Goal: Task Accomplishment & Management: Use online tool/utility

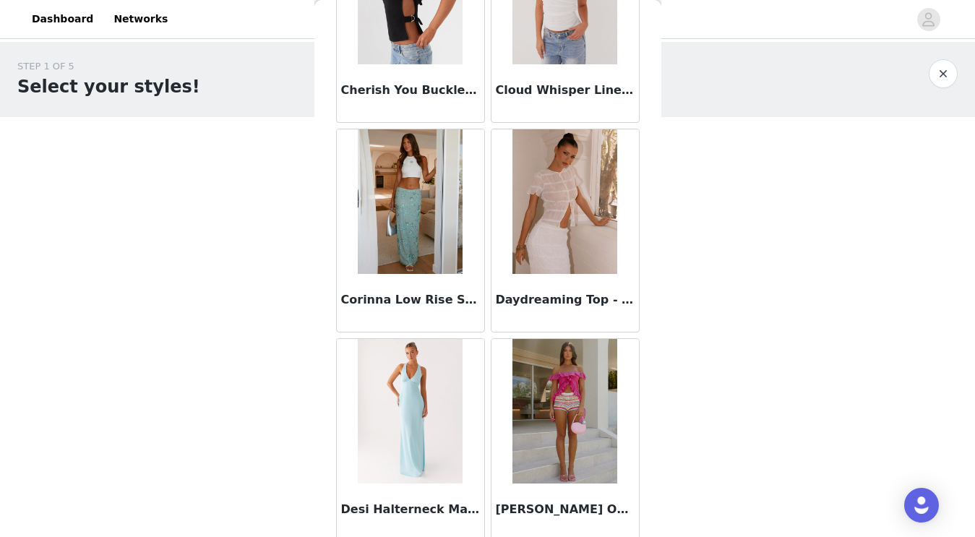
scroll to position [4183, 0]
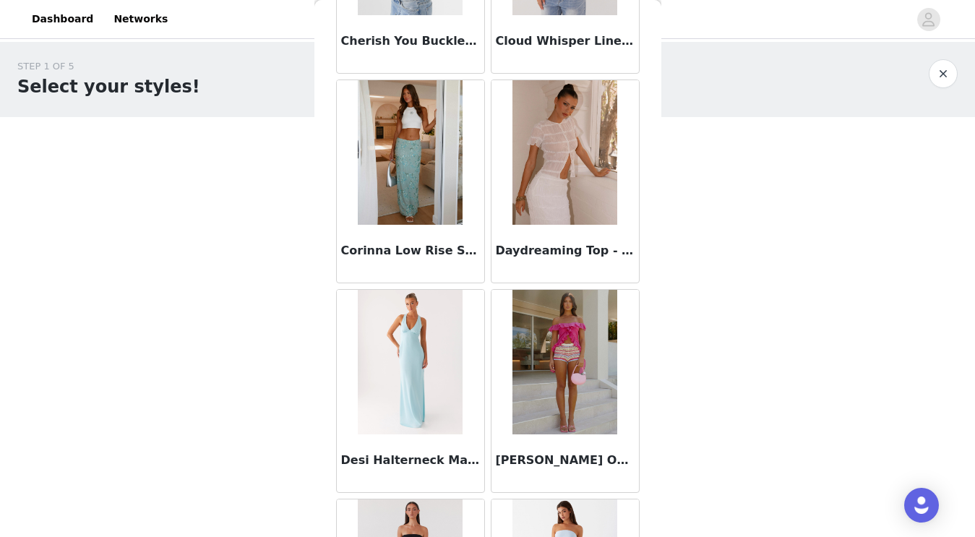
click at [793, 267] on div "STEP 1 OF 5 Select your styles! Please note that the sizes are in EU Sizes 0/3 …" at bounding box center [487, 156] width 975 height 229
click at [941, 75] on button "button" at bounding box center [942, 73] width 29 height 29
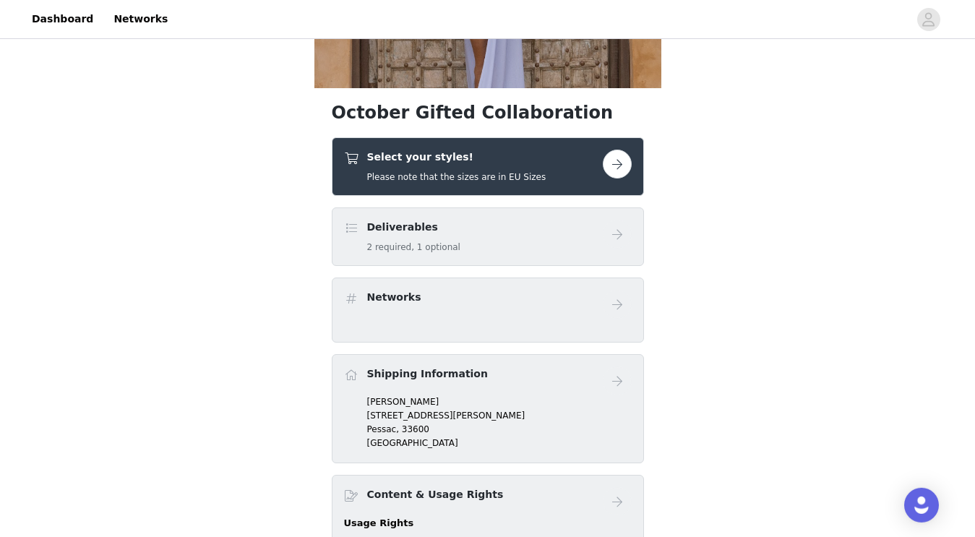
scroll to position [290, 0]
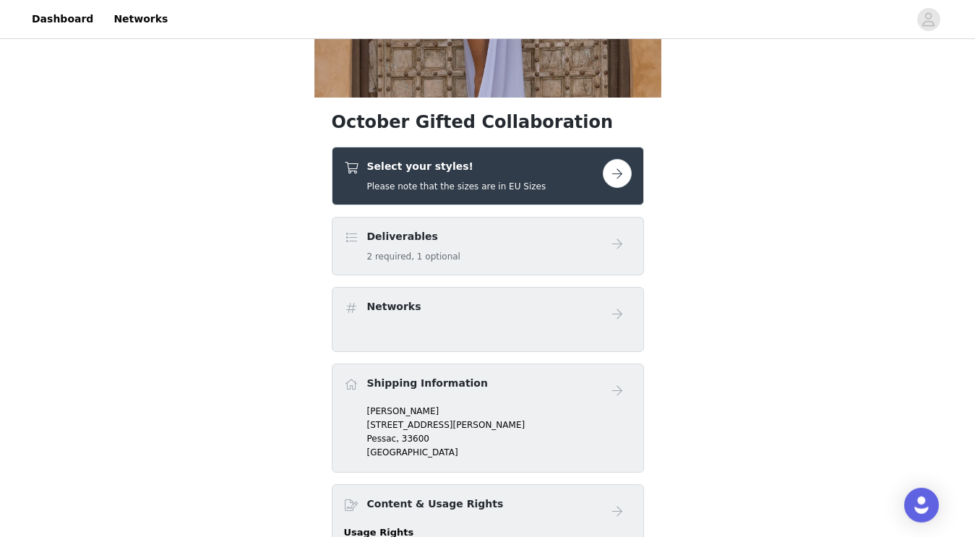
click at [621, 170] on button "button" at bounding box center [617, 173] width 29 height 29
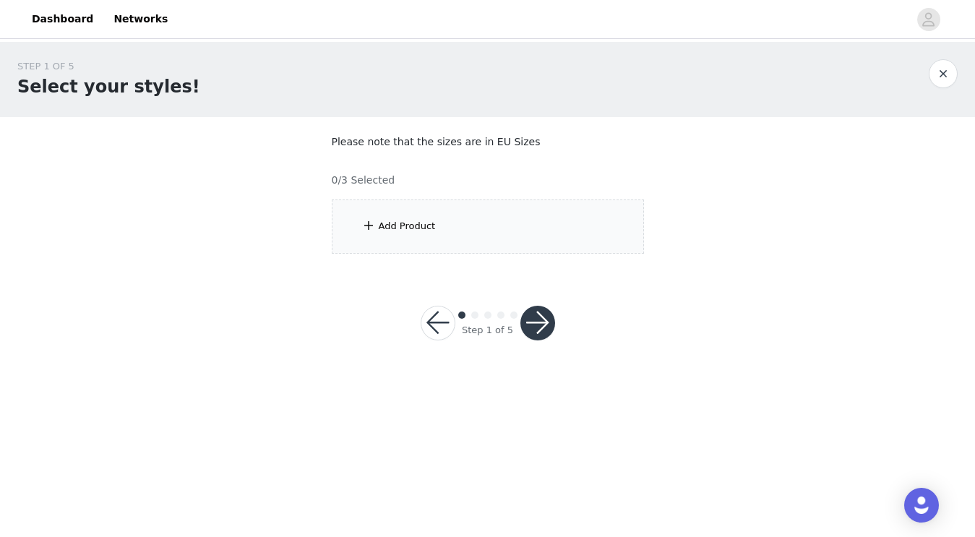
click at [459, 242] on div "Add Product" at bounding box center [488, 226] width 312 height 54
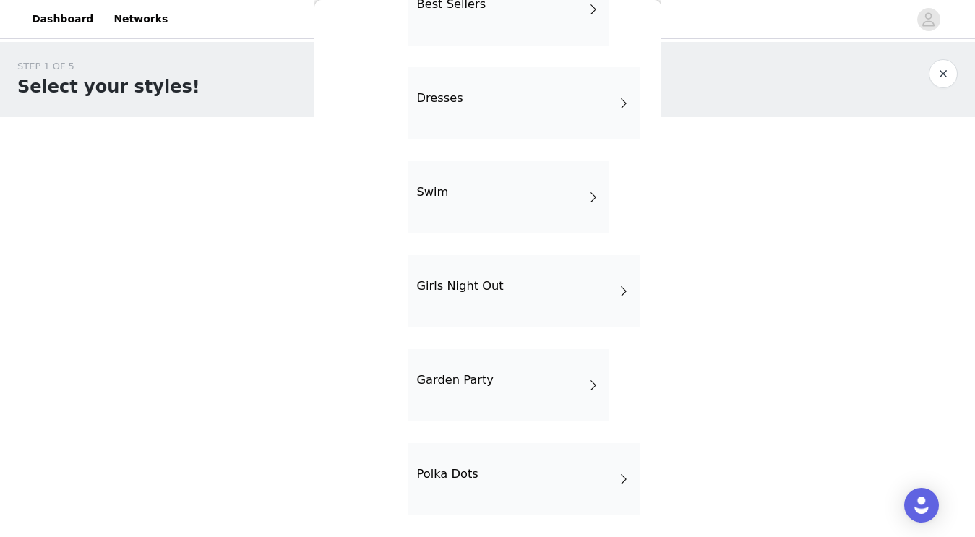
scroll to position [285, 0]
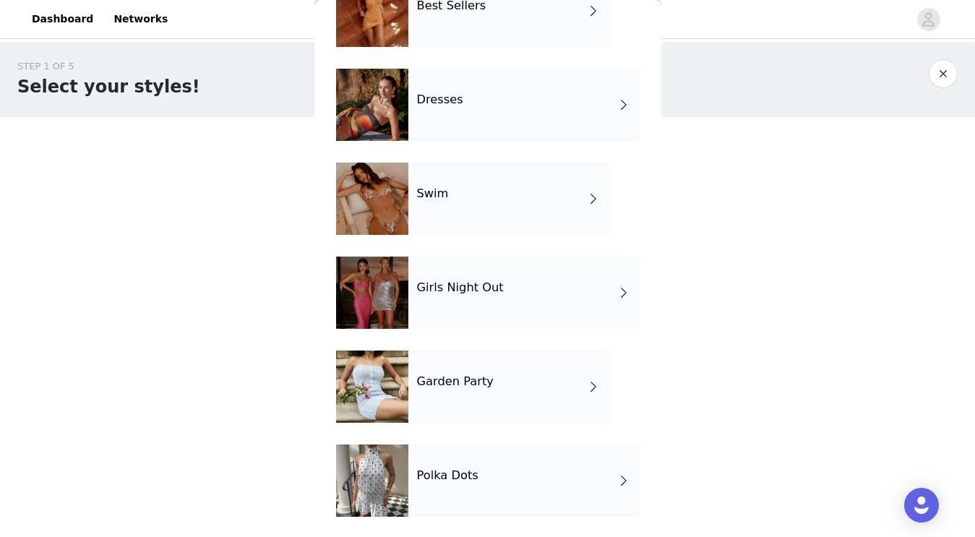
click at [518, 301] on div "Girls Night Out" at bounding box center [523, 292] width 231 height 72
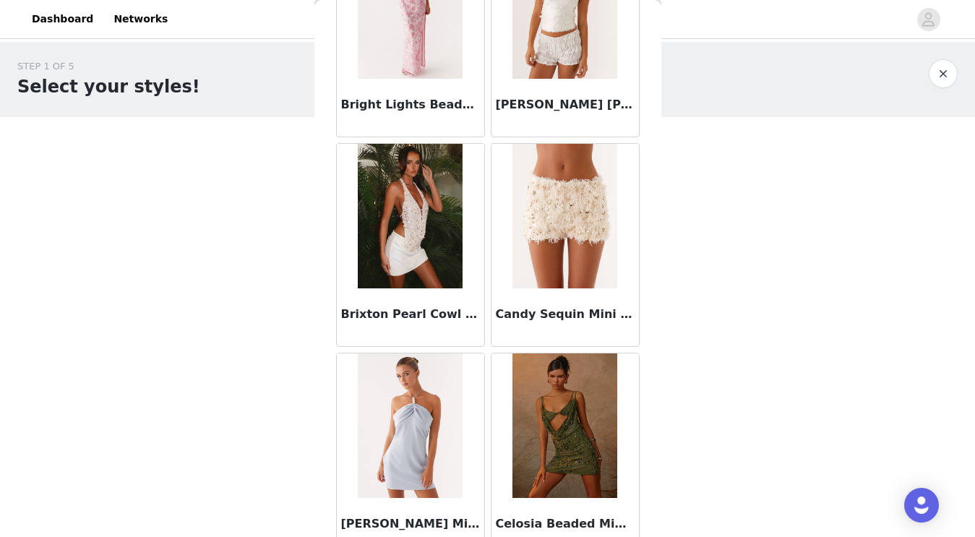
scroll to position [1674, 0]
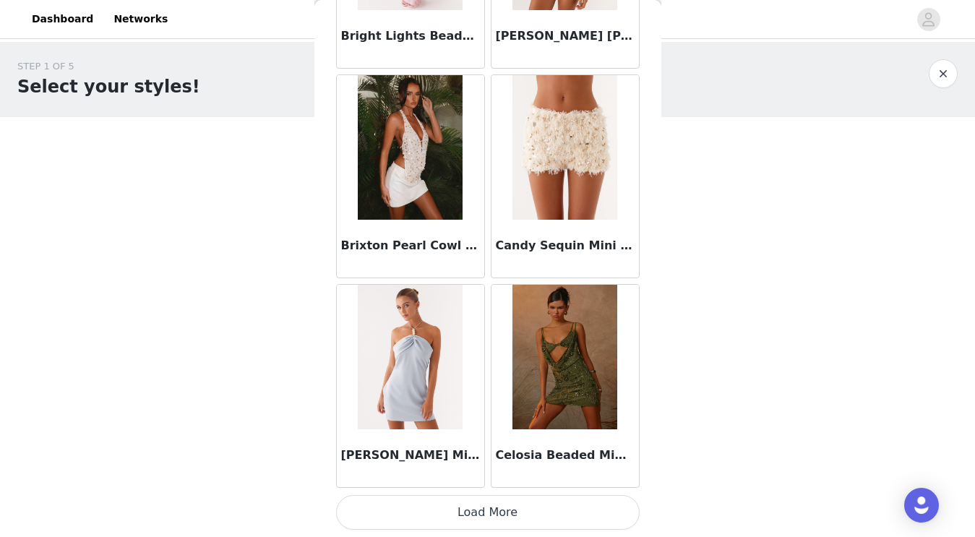
click at [446, 521] on button "Load More" at bounding box center [487, 512] width 303 height 35
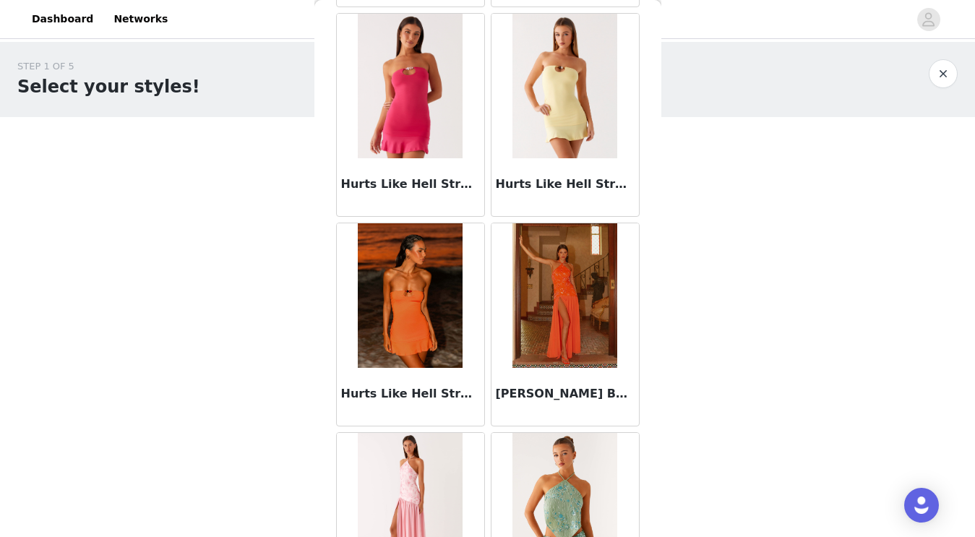
scroll to position [3413, 0]
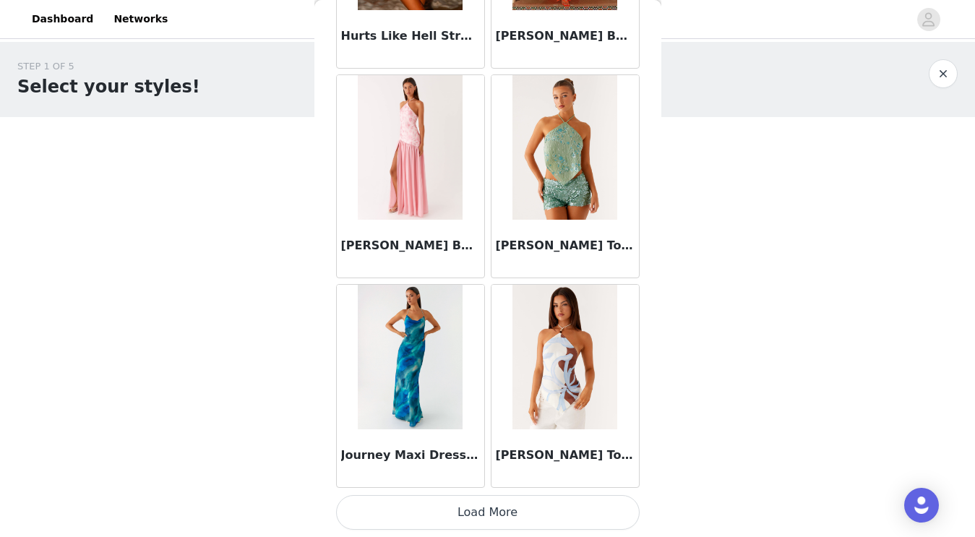
click at [512, 509] on button "Load More" at bounding box center [487, 512] width 303 height 35
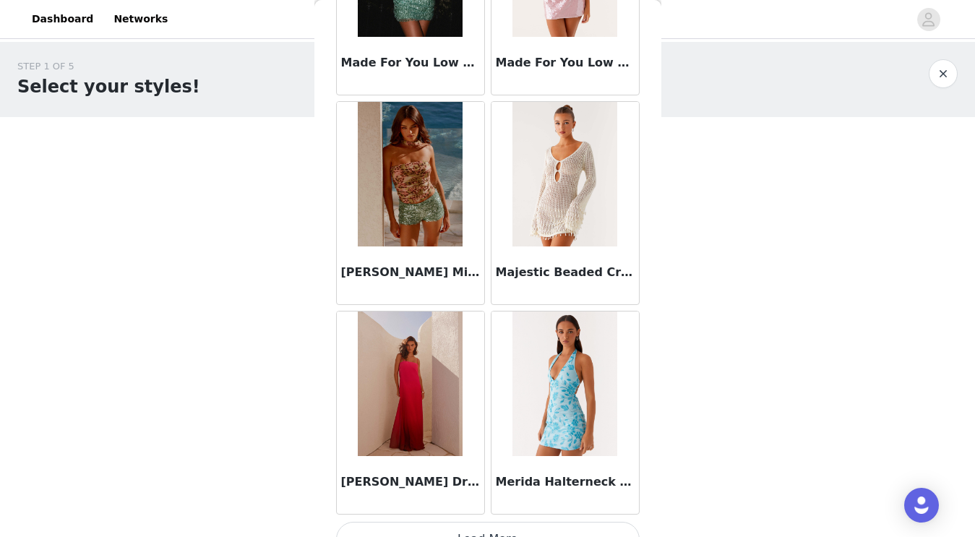
scroll to position [5864, 0]
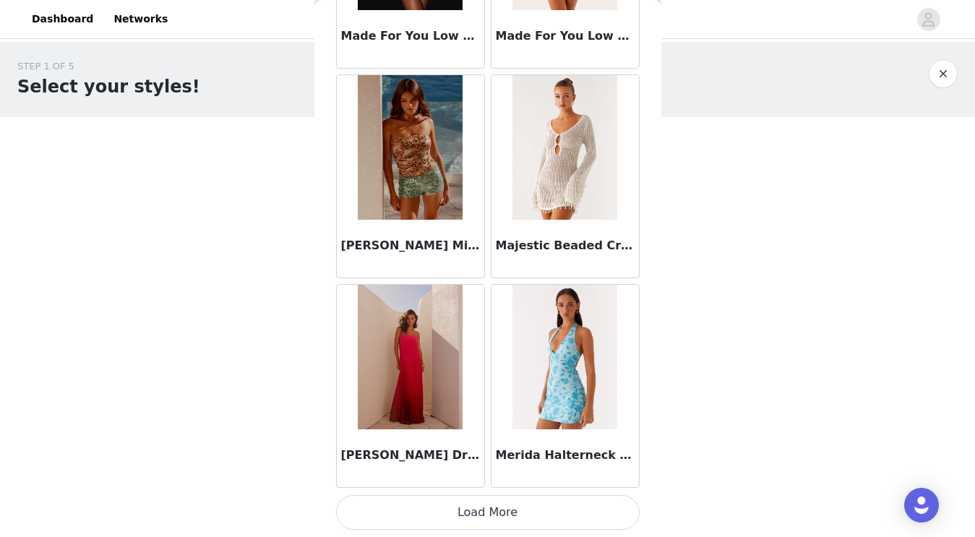
click at [514, 517] on button "Load More" at bounding box center [487, 512] width 303 height 35
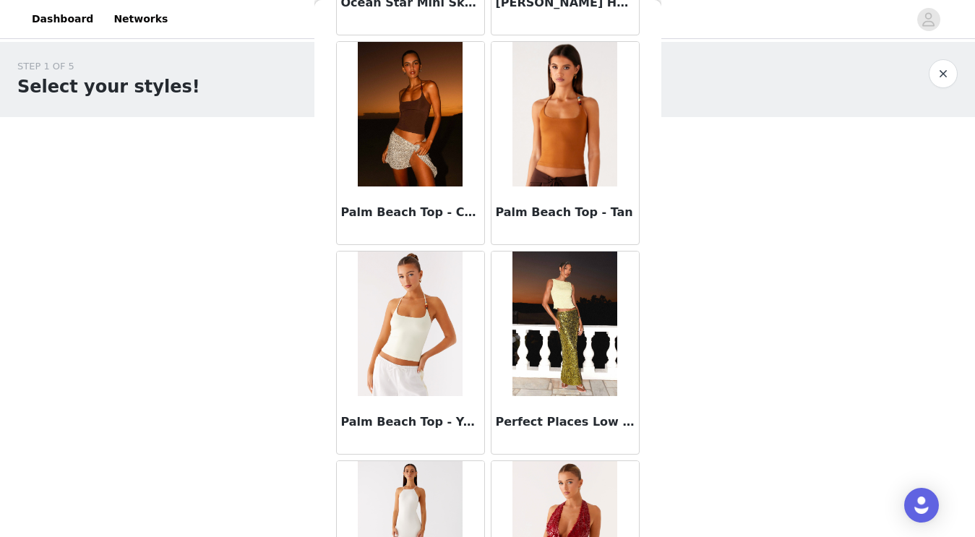
scroll to position [7957, 0]
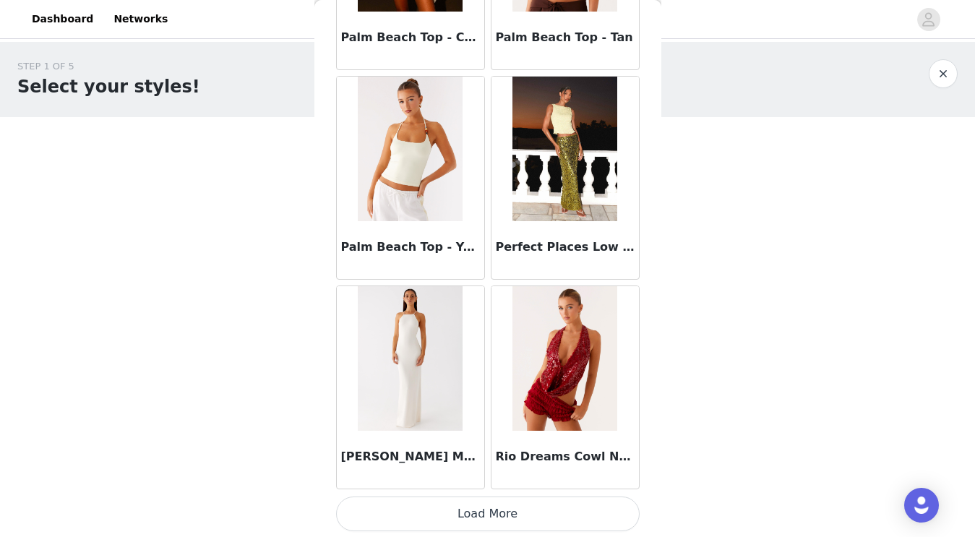
click at [518, 515] on button "Load More" at bounding box center [487, 513] width 303 height 35
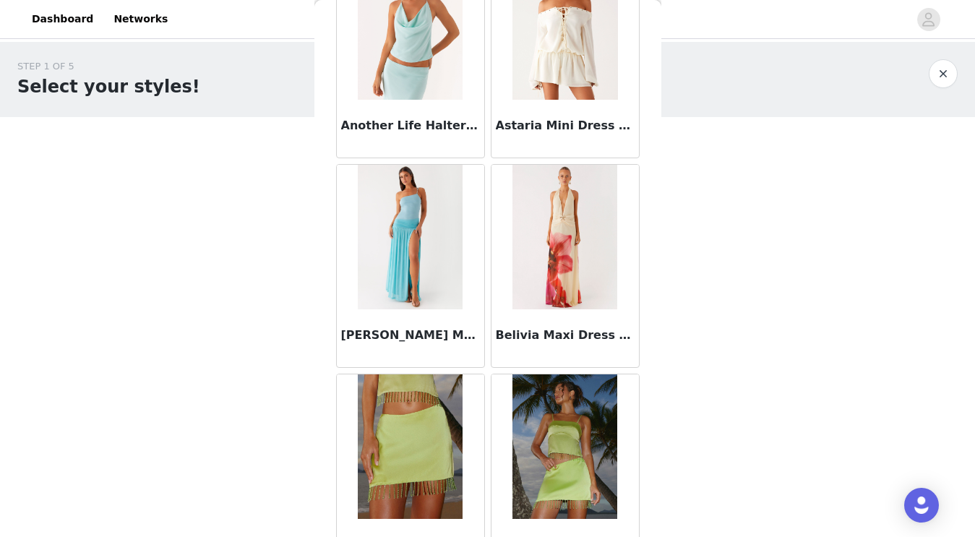
scroll to position [0, 0]
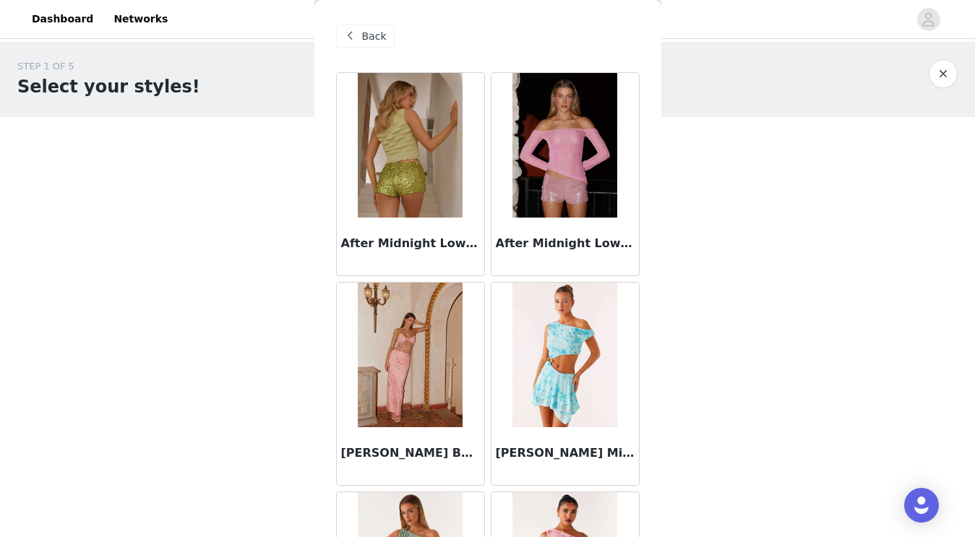
click at [376, 36] on span "Back" at bounding box center [374, 36] width 25 height 15
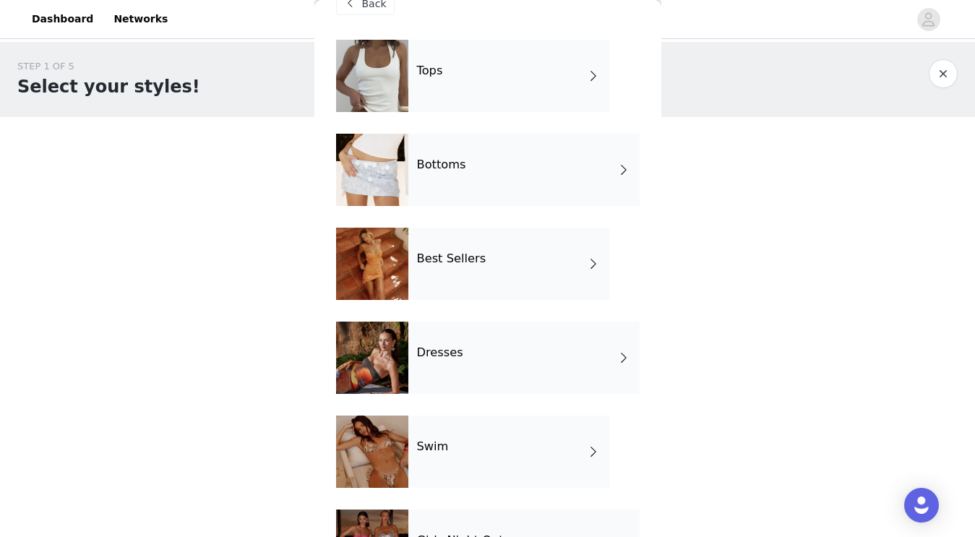
scroll to position [34, 0]
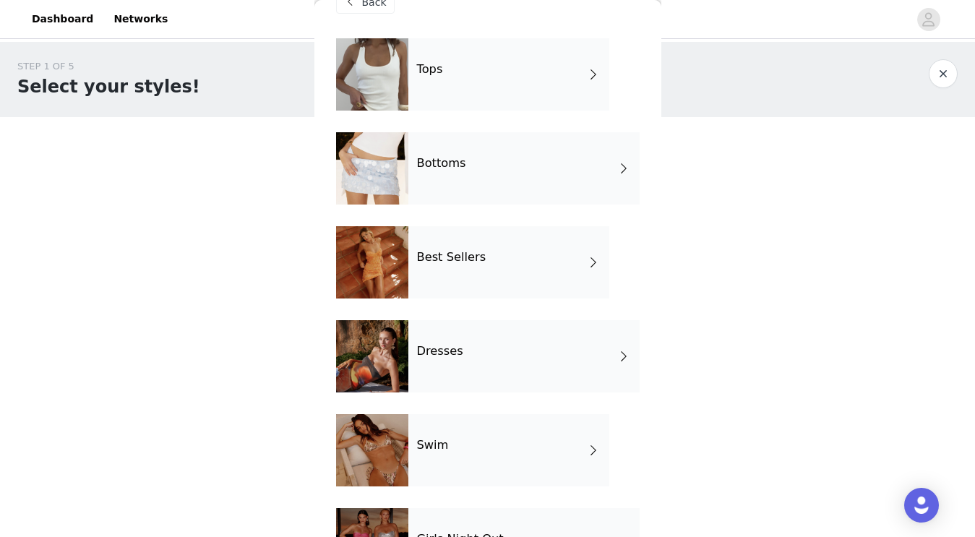
click at [473, 263] on h4 "Best Sellers" at bounding box center [451, 257] width 69 height 13
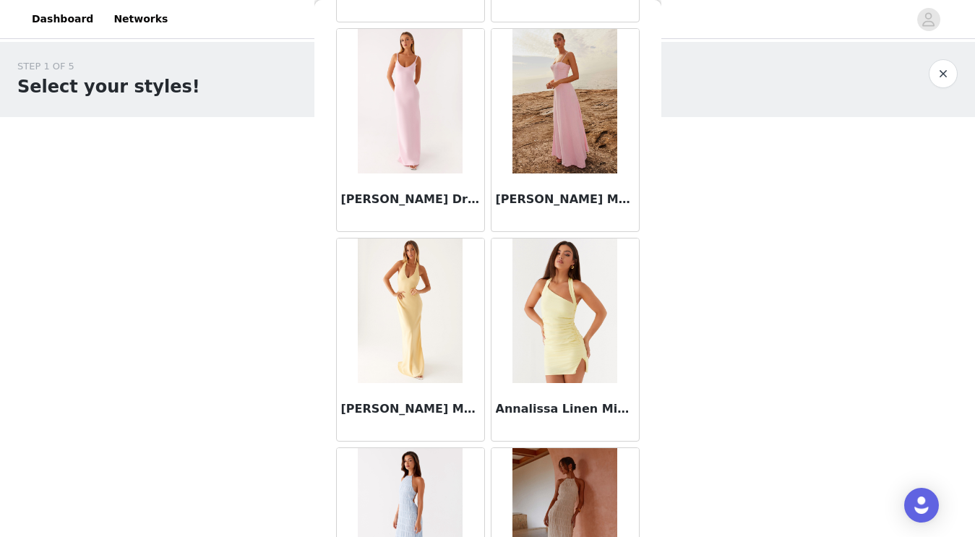
scroll to position [1674, 0]
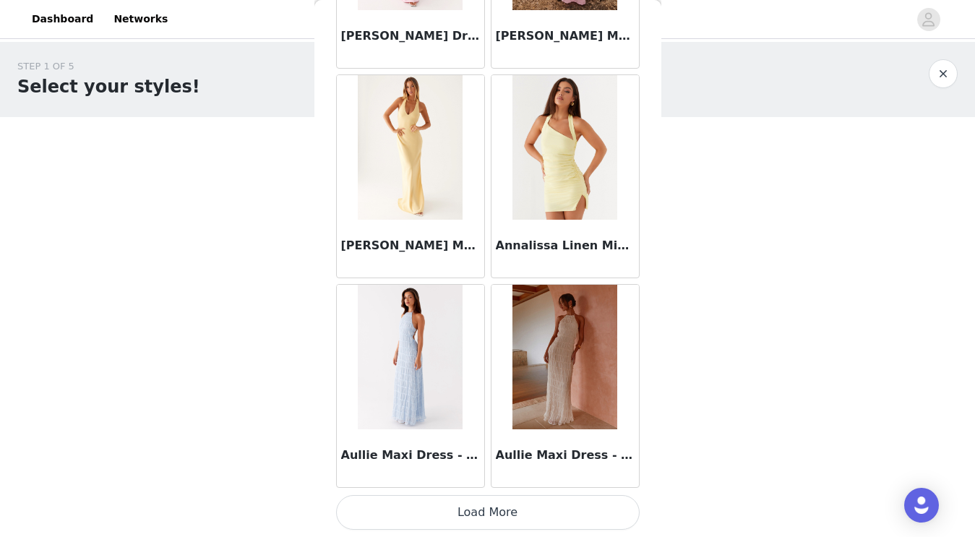
click at [490, 517] on button "Load More" at bounding box center [487, 512] width 303 height 35
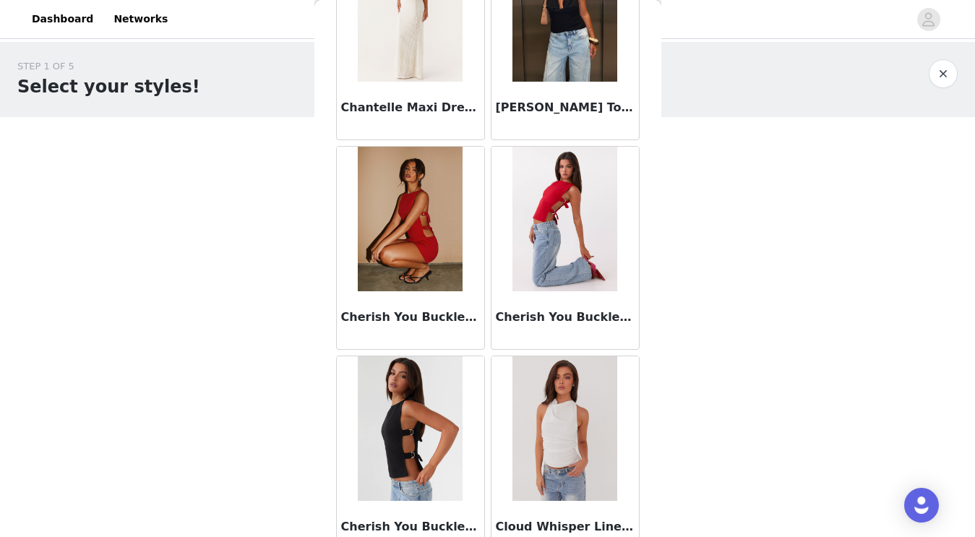
scroll to position [3769, 0]
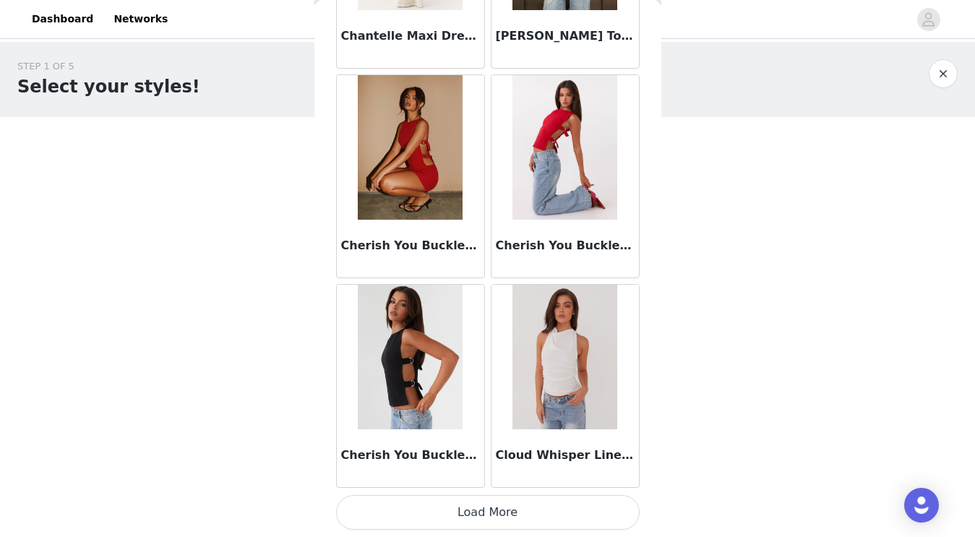
click at [491, 509] on button "Load More" at bounding box center [487, 512] width 303 height 35
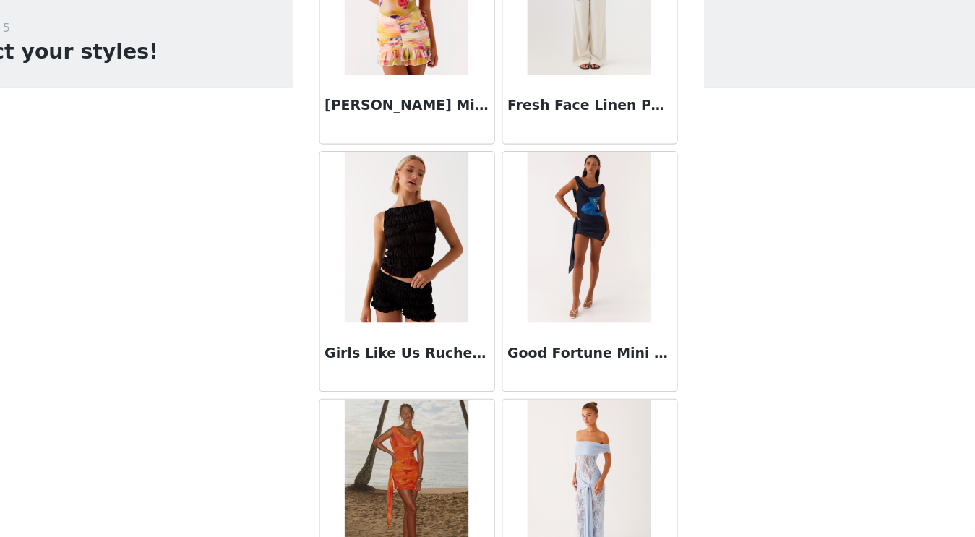
scroll to position [5864, 0]
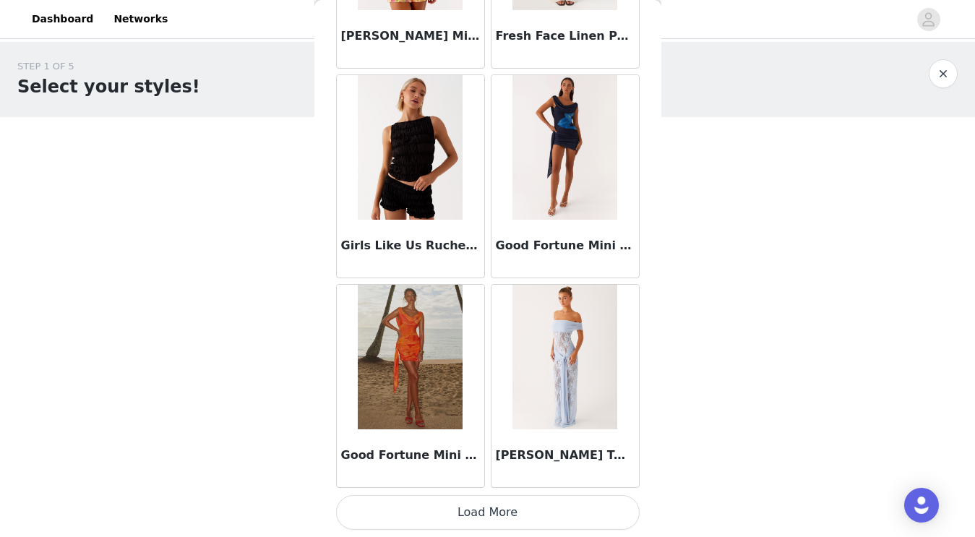
click at [496, 517] on button "Load More" at bounding box center [487, 512] width 303 height 35
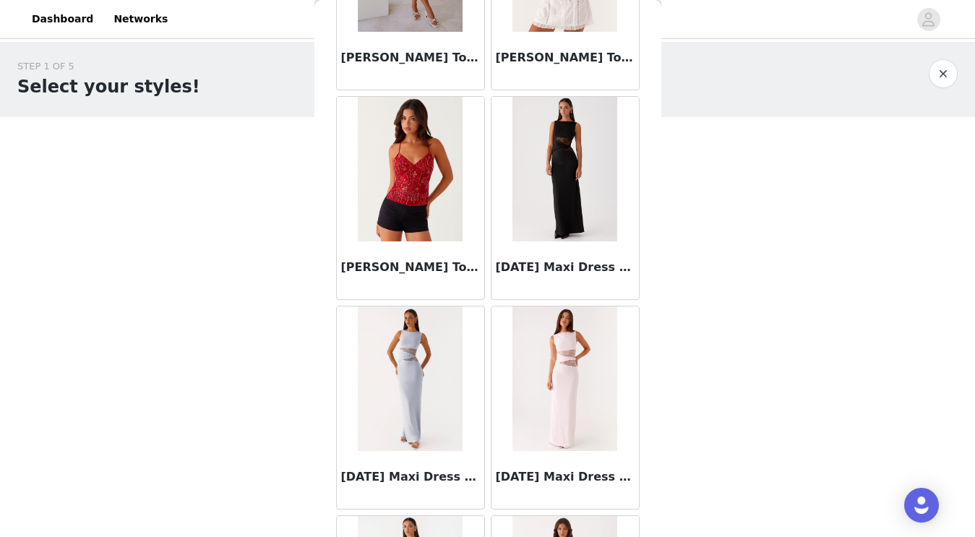
scroll to position [7959, 0]
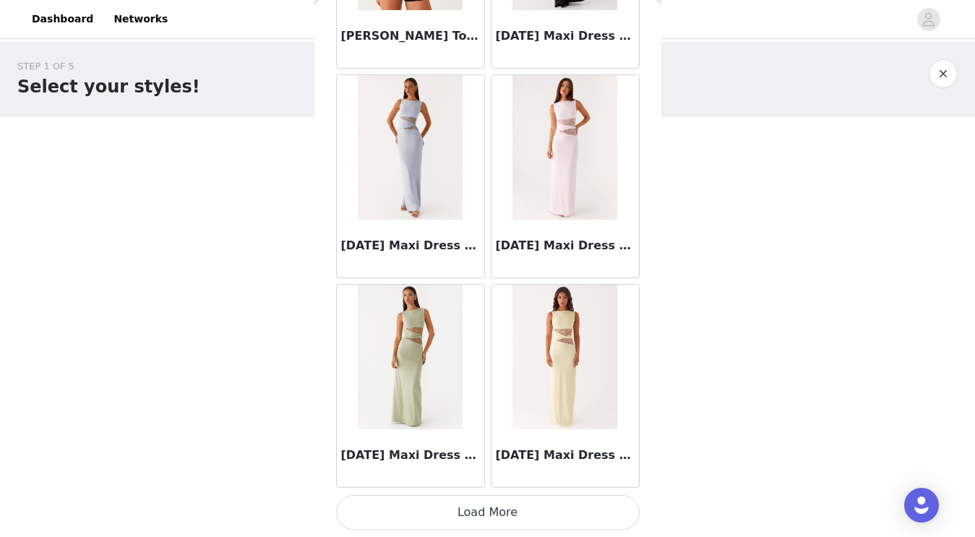
click at [524, 508] on button "Load More" at bounding box center [487, 512] width 303 height 35
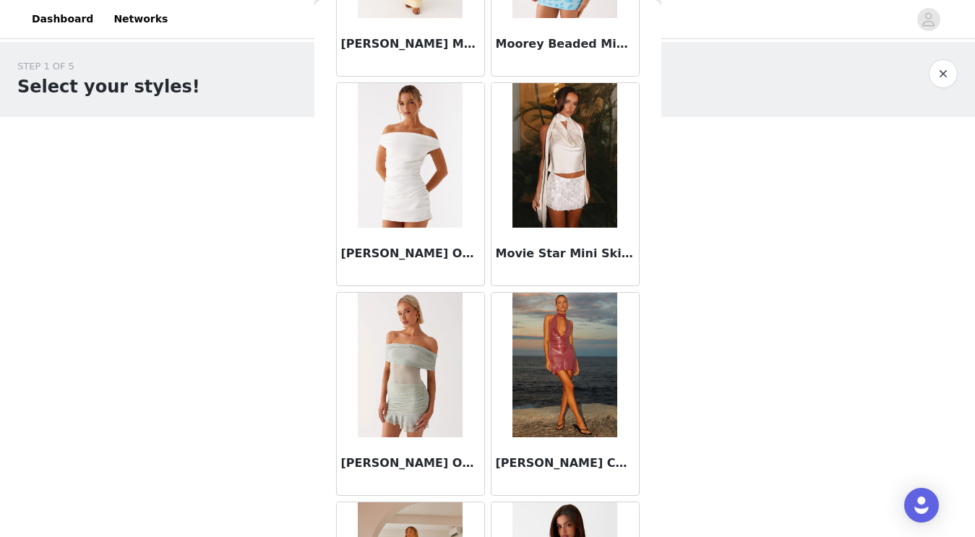
scroll to position [10054, 0]
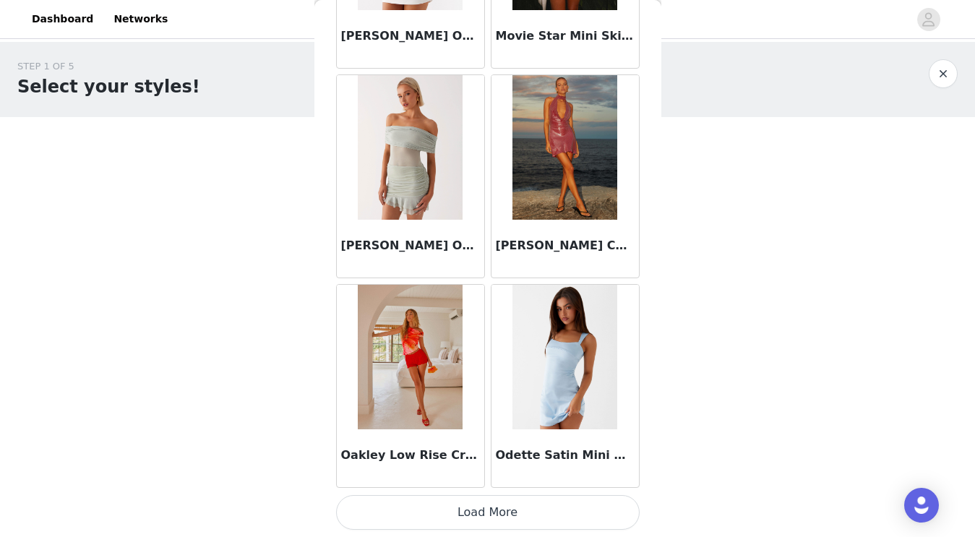
click at [519, 511] on button "Load More" at bounding box center [487, 512] width 303 height 35
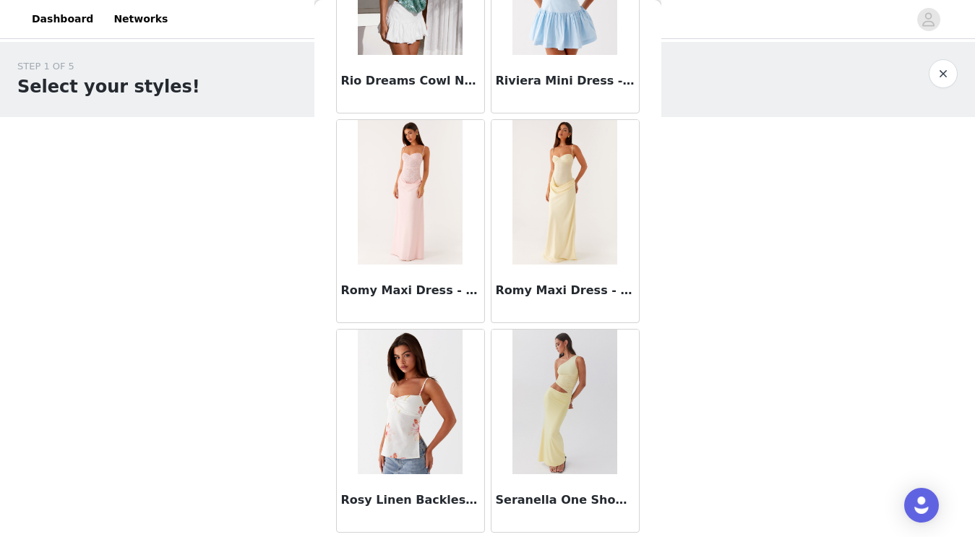
scroll to position [12149, 0]
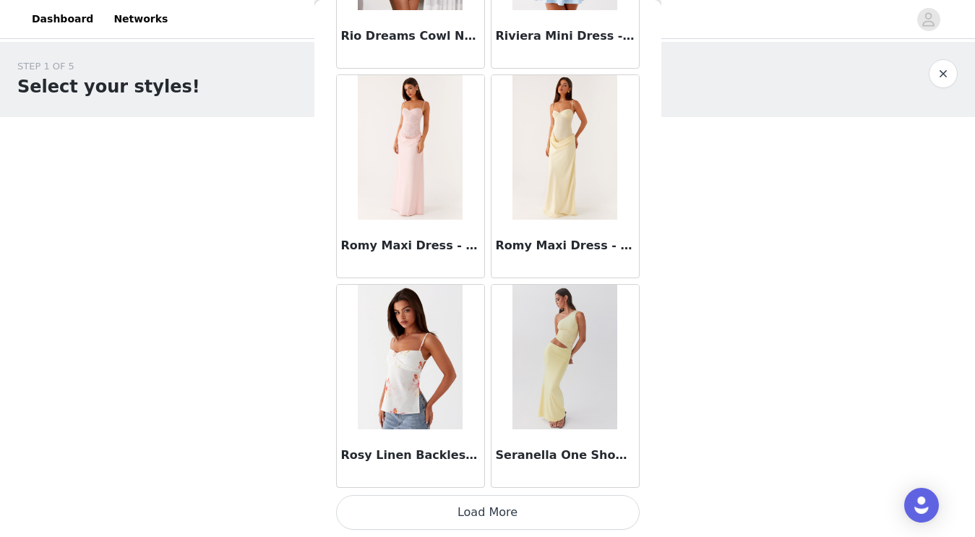
click at [502, 504] on button "Load More" at bounding box center [487, 512] width 303 height 35
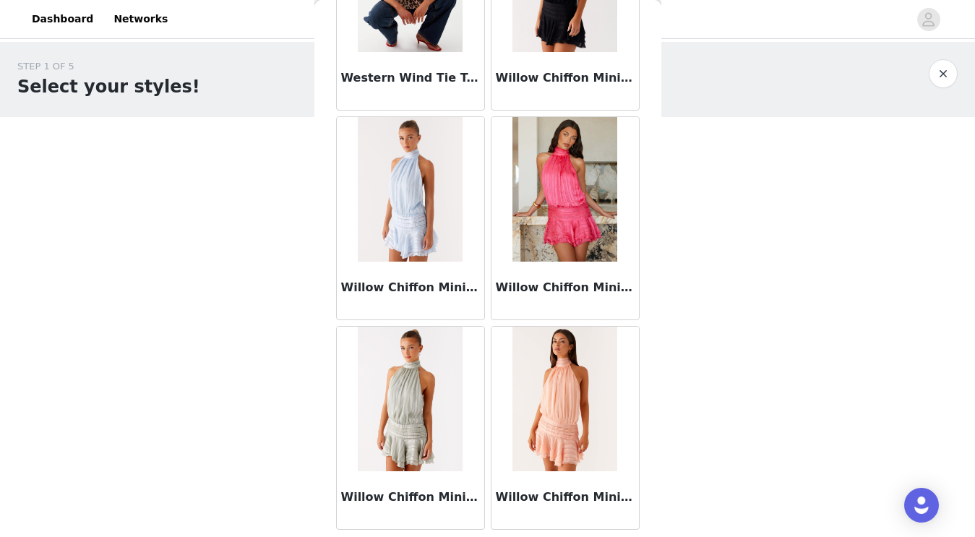
scroll to position [14244, 0]
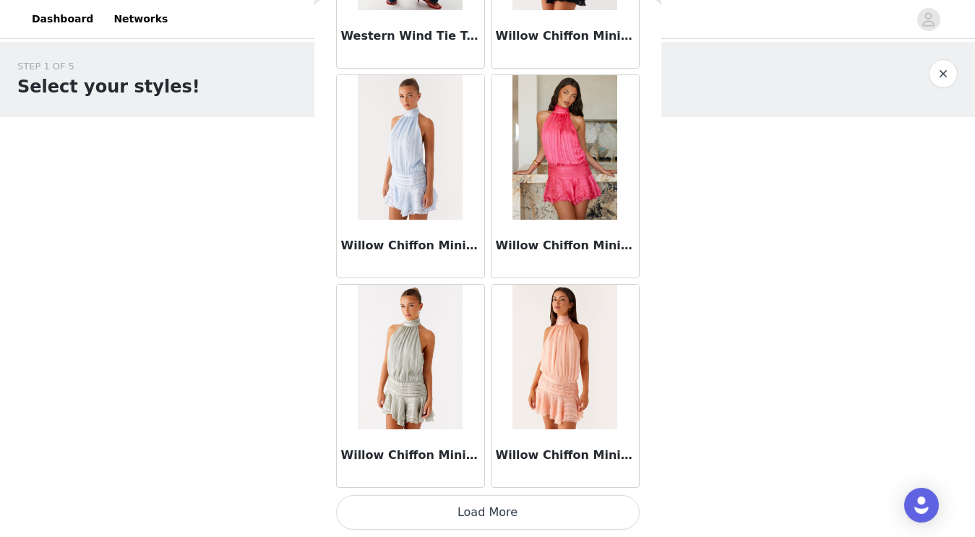
click at [494, 516] on button "Load More" at bounding box center [487, 512] width 303 height 35
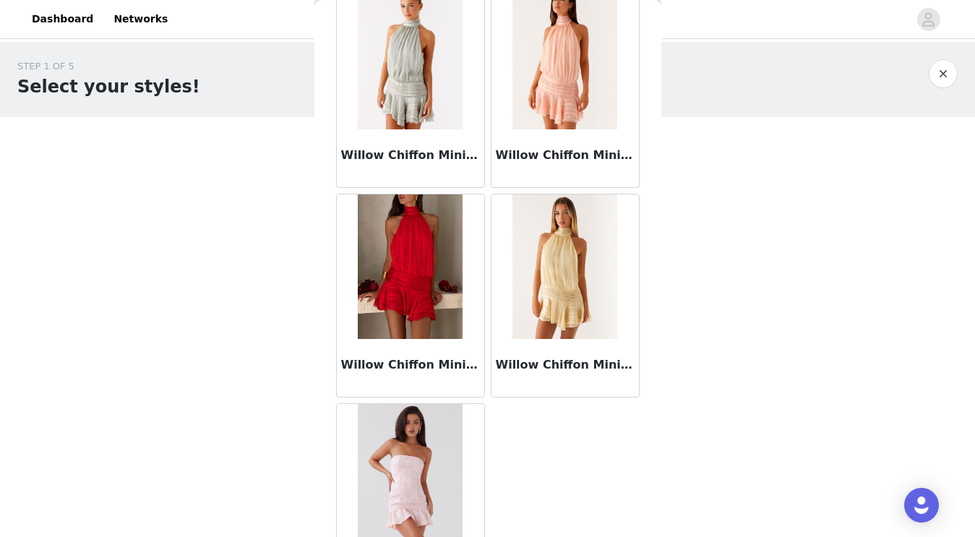
scroll to position [14532, 0]
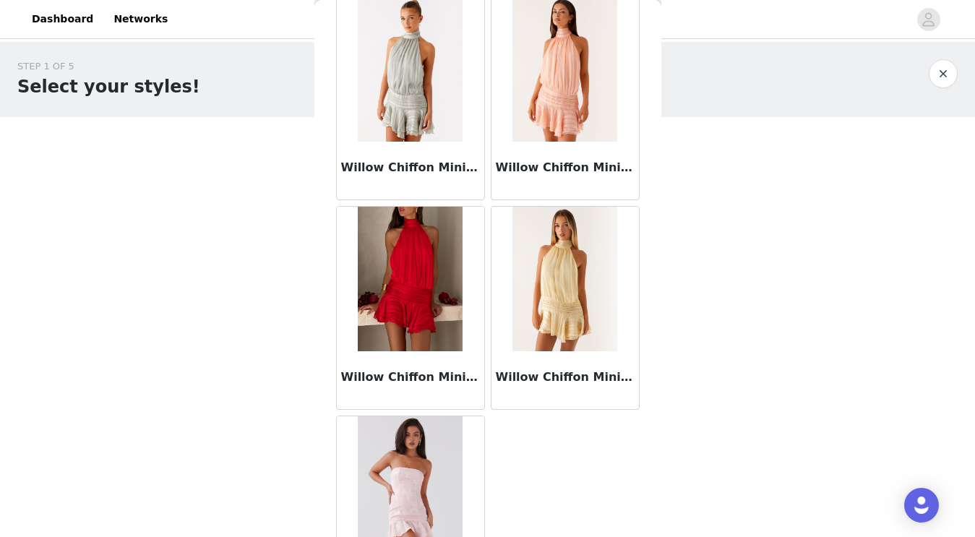
click at [202, 150] on div "STEP 1 OF 5 Select your styles! Please note that the sizes are in EU Sizes 0/3 …" at bounding box center [487, 156] width 975 height 229
click at [940, 80] on button "button" at bounding box center [942, 73] width 29 height 29
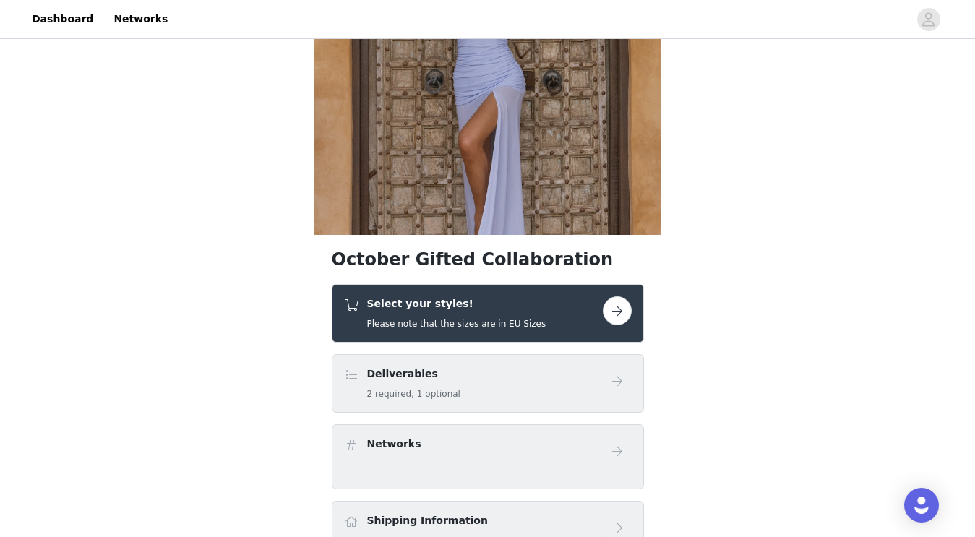
scroll to position [164, 0]
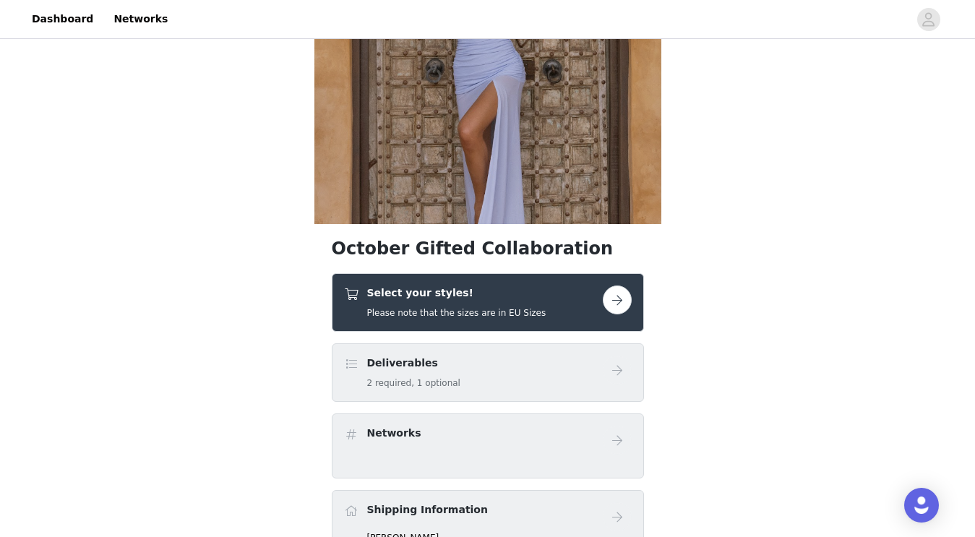
click at [460, 302] on div "Select your styles! Please note that the sizes are in EU Sizes" at bounding box center [456, 302] width 179 height 34
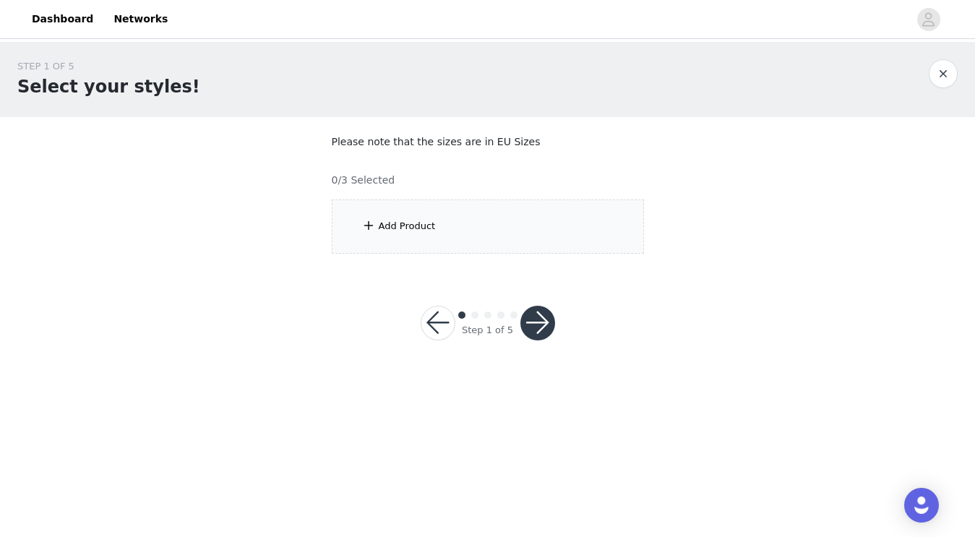
click at [431, 207] on div "Add Product" at bounding box center [488, 226] width 312 height 54
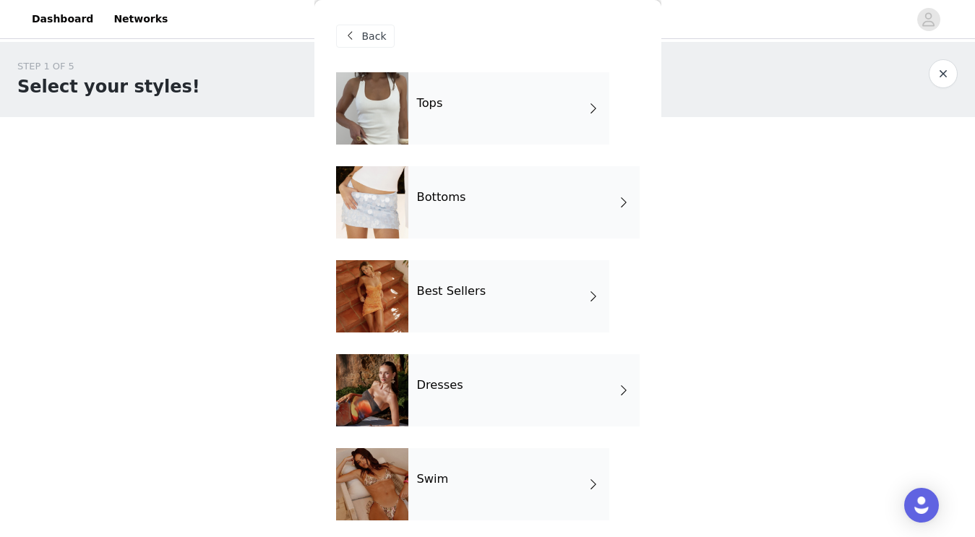
scroll to position [118, 0]
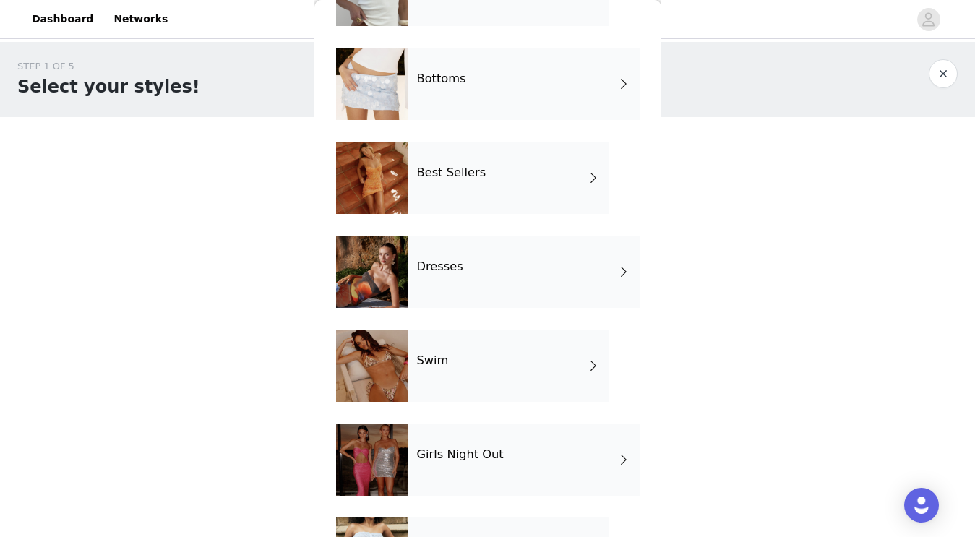
click at [460, 280] on div "Dresses" at bounding box center [523, 272] width 231 height 72
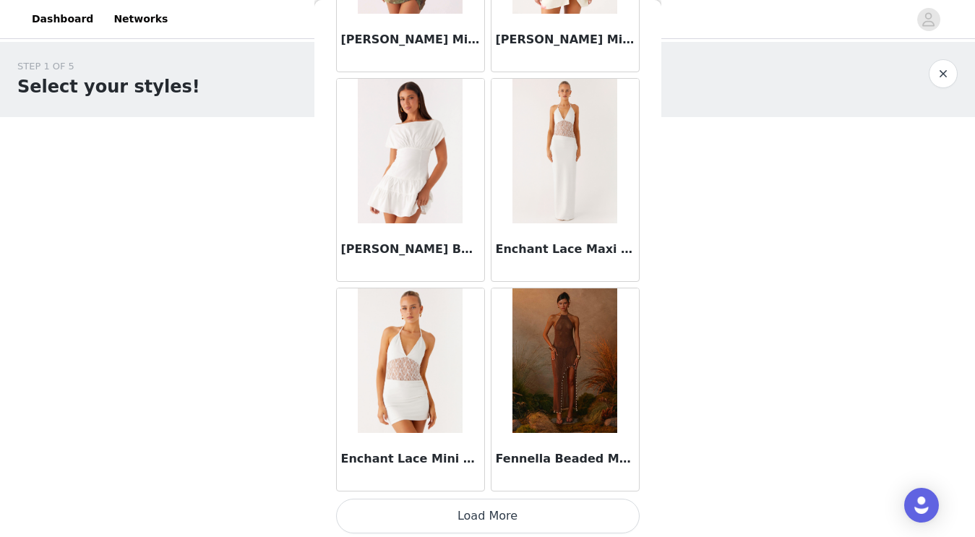
scroll to position [1674, 0]
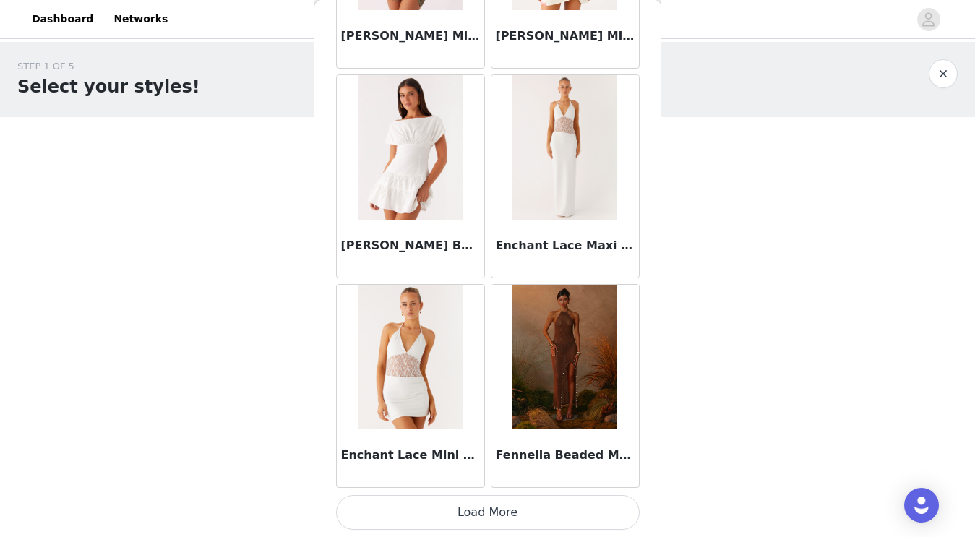
click at [515, 514] on button "Load More" at bounding box center [487, 512] width 303 height 35
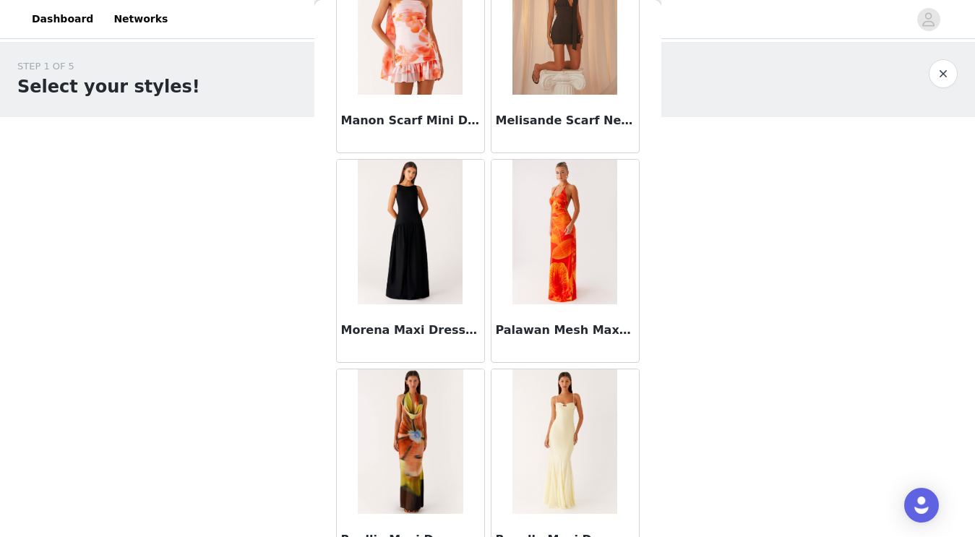
scroll to position [3769, 0]
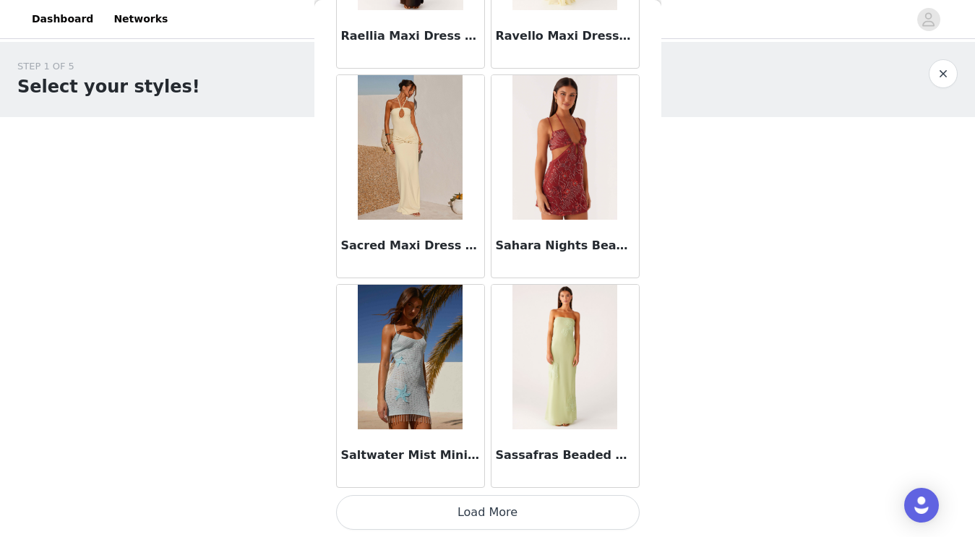
click at [504, 514] on button "Load More" at bounding box center [487, 512] width 303 height 35
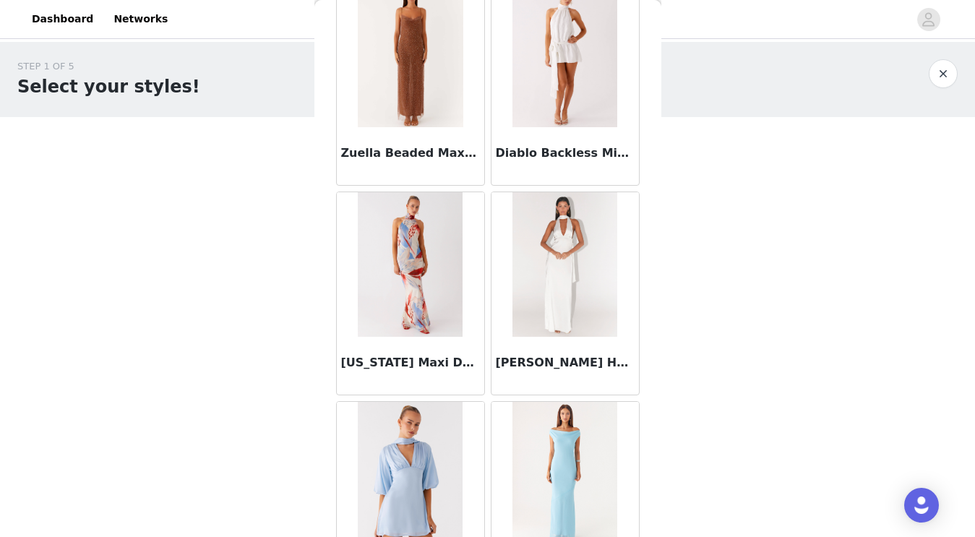
scroll to position [5522, 0]
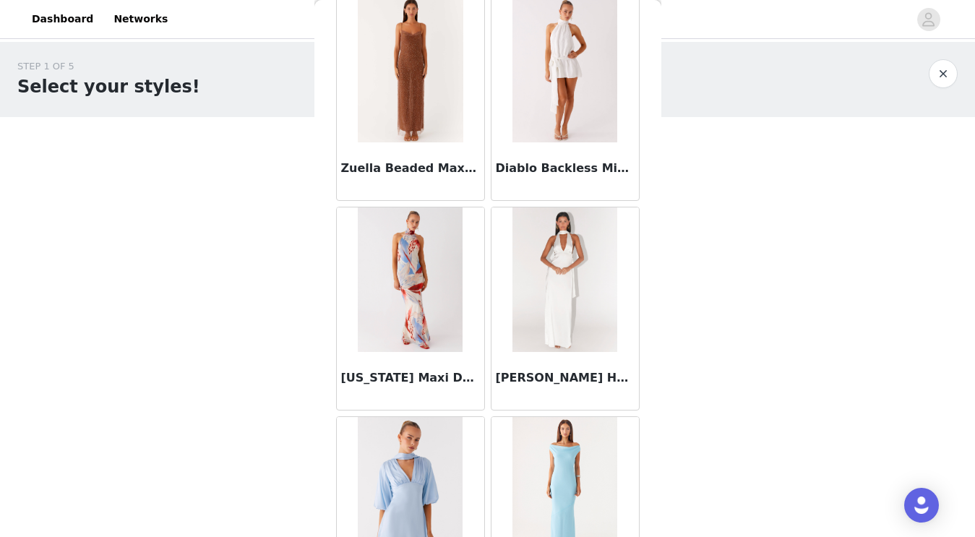
click at [566, 295] on img at bounding box center [564, 279] width 105 height 144
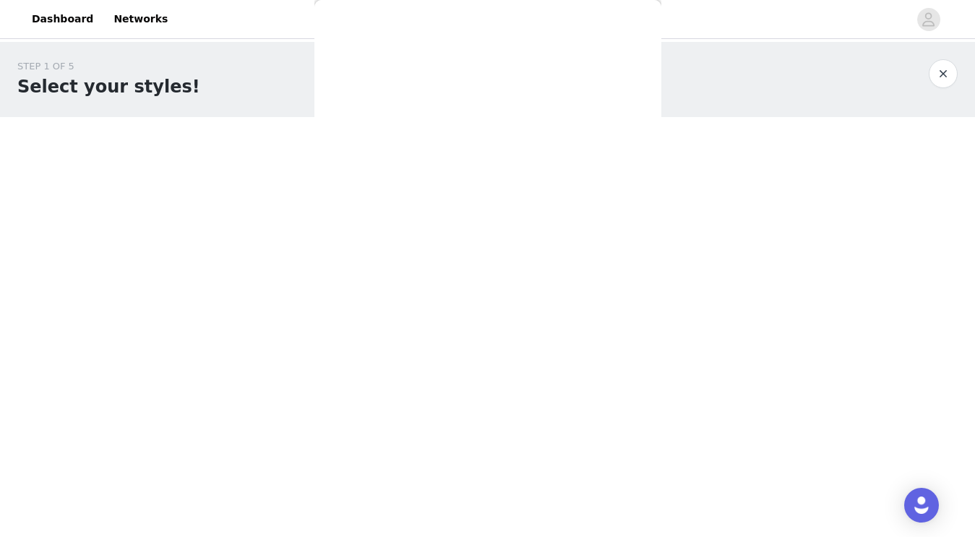
scroll to position [0, 0]
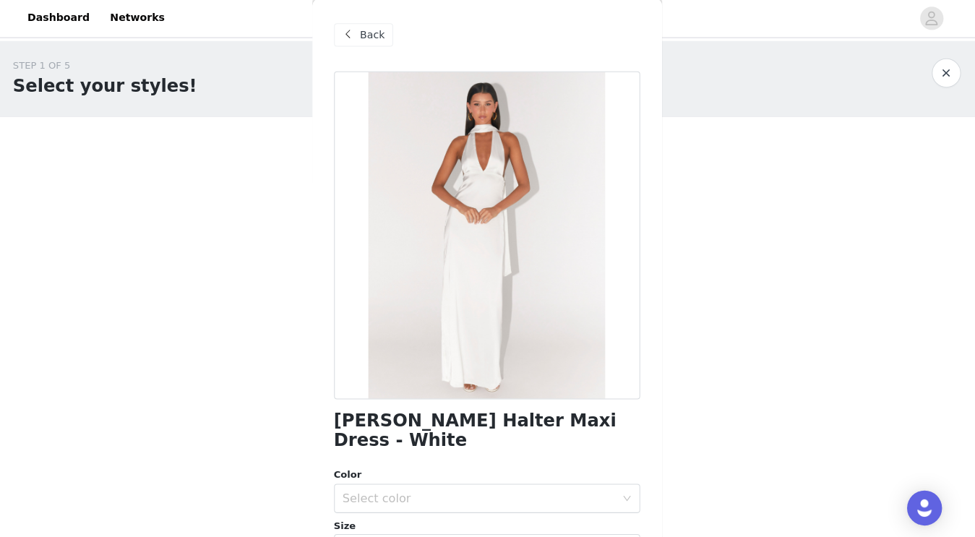
click at [350, 37] on span at bounding box center [350, 35] width 17 height 17
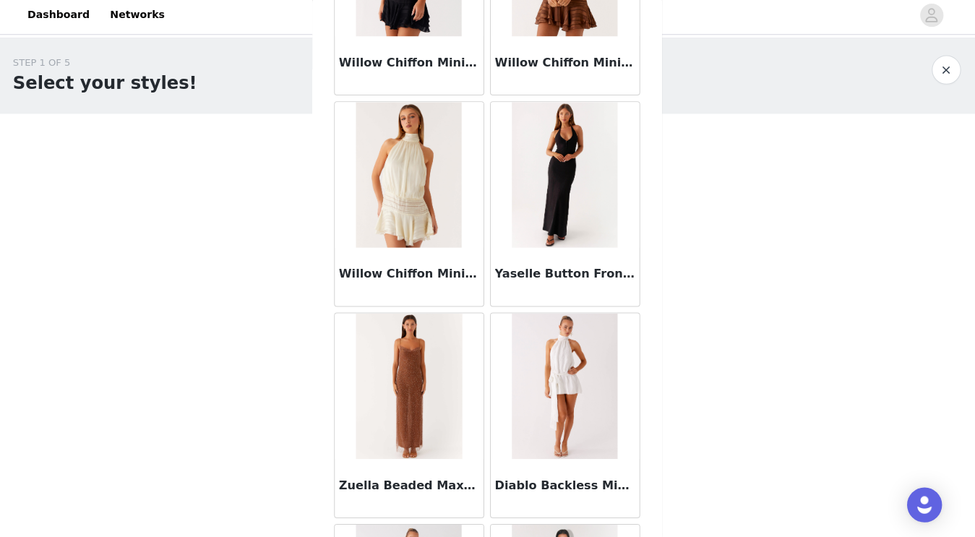
scroll to position [5209, 0]
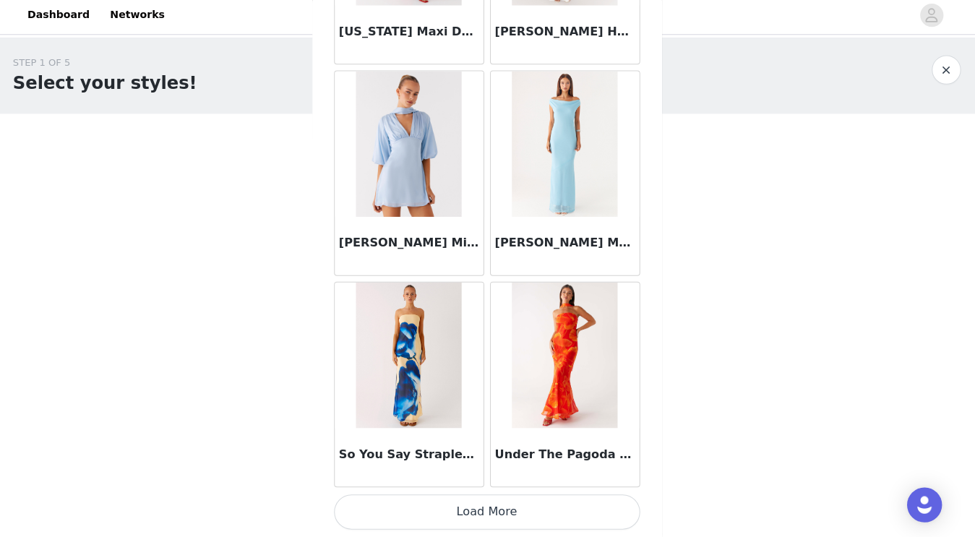
click at [527, 511] on button "Load More" at bounding box center [487, 512] width 303 height 35
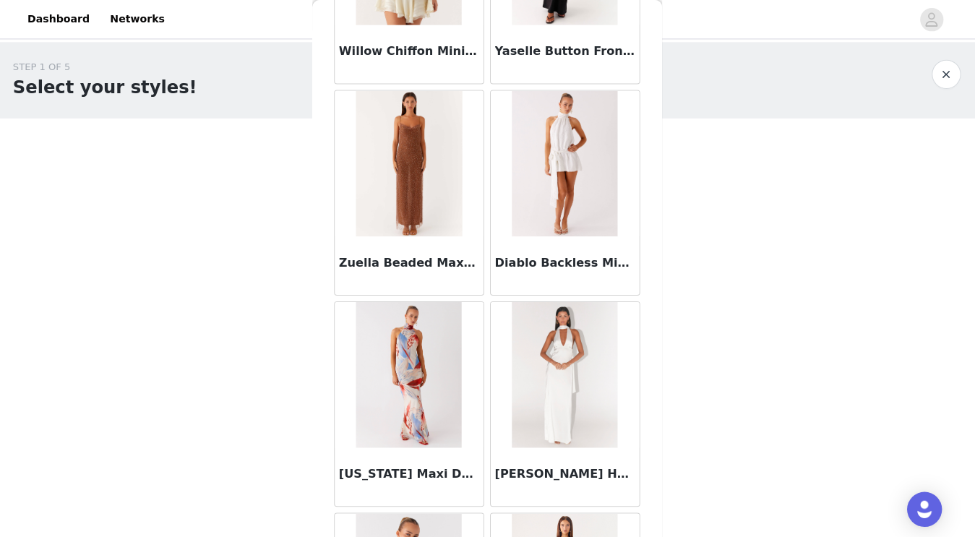
scroll to position [5442, 0]
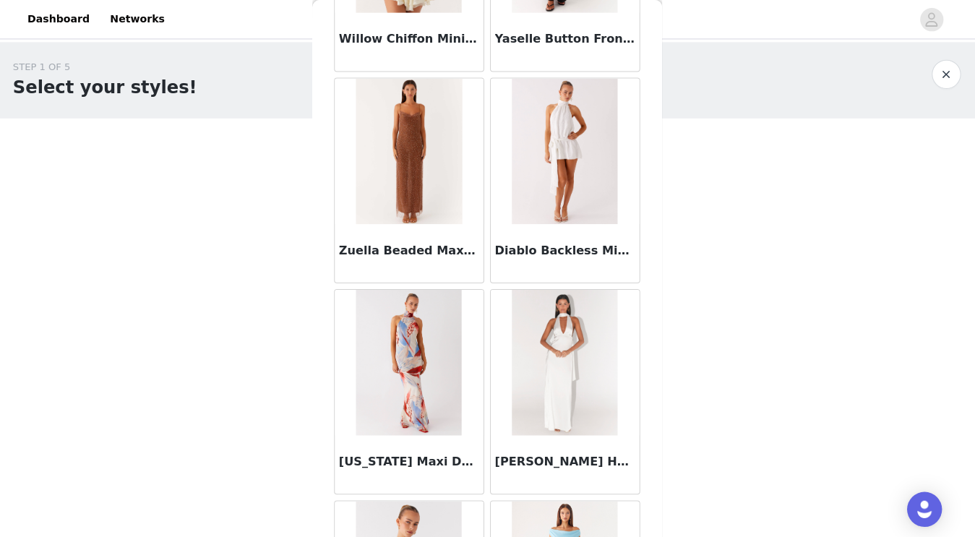
click at [577, 351] on img at bounding box center [564, 360] width 105 height 144
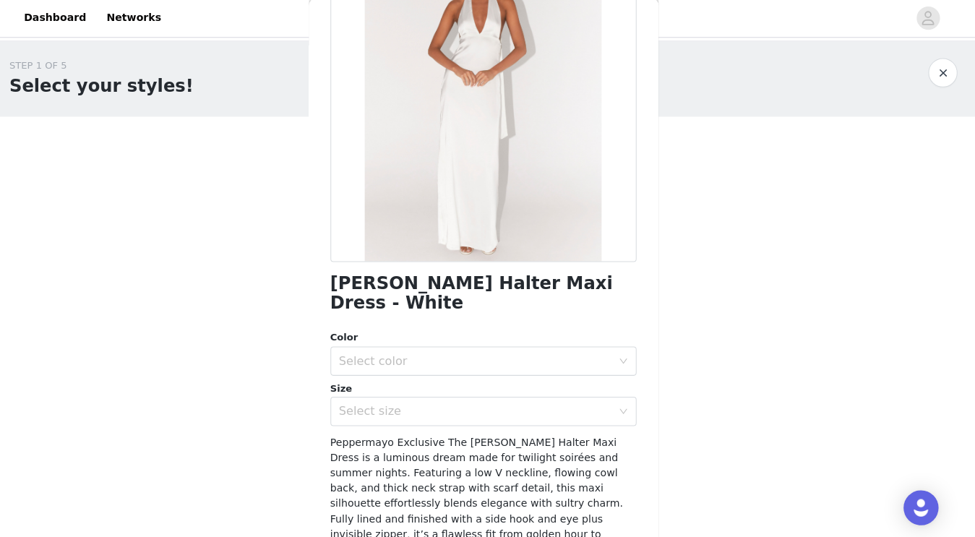
scroll to position [149, 0]
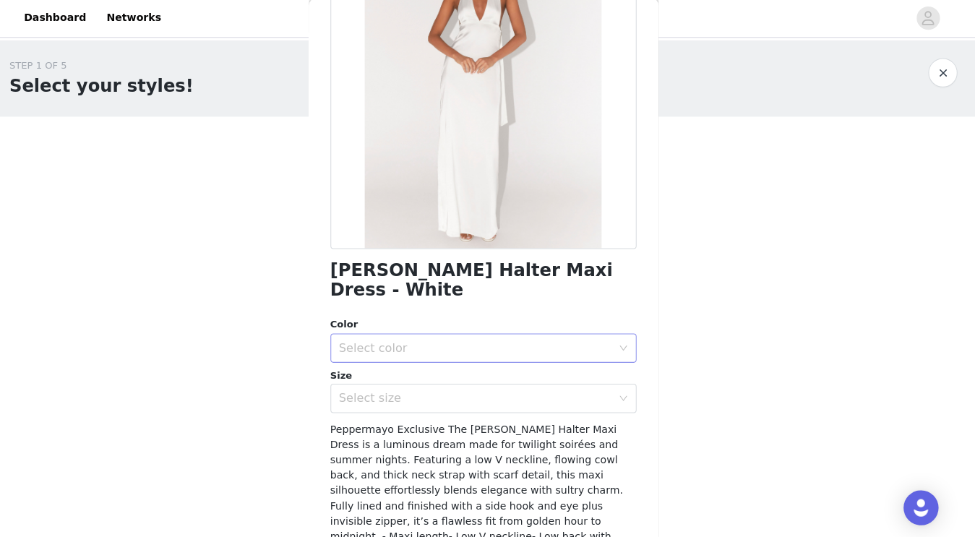
click at [451, 340] on div "Select color" at bounding box center [480, 347] width 270 height 14
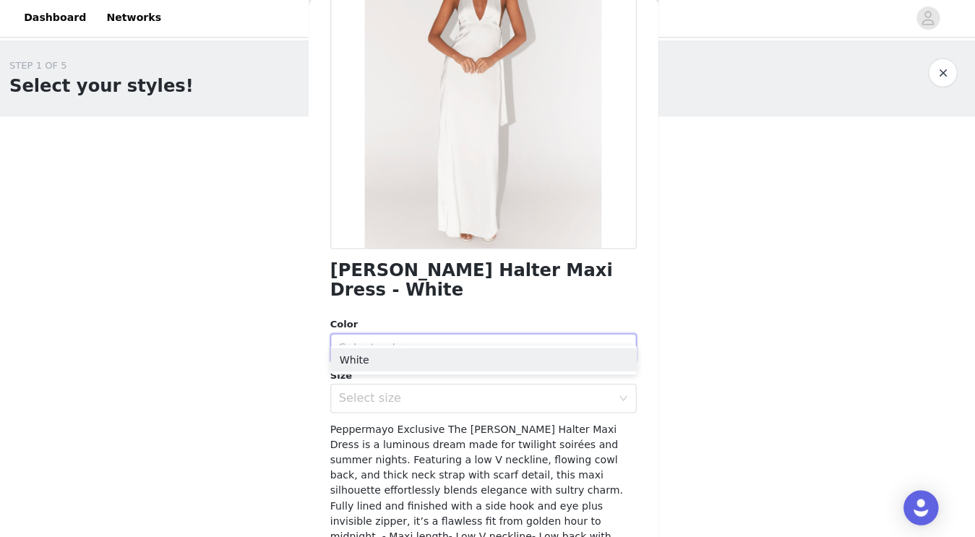
click at [451, 340] on div "Select color" at bounding box center [480, 347] width 270 height 14
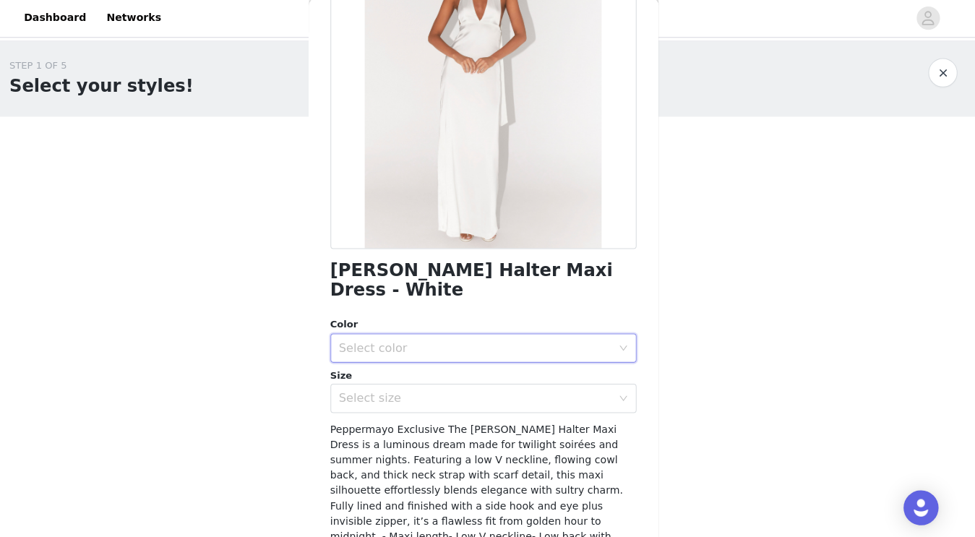
click at [420, 340] on div "Select color" at bounding box center [480, 347] width 270 height 14
click at [379, 363] on li "White" at bounding box center [487, 358] width 303 height 23
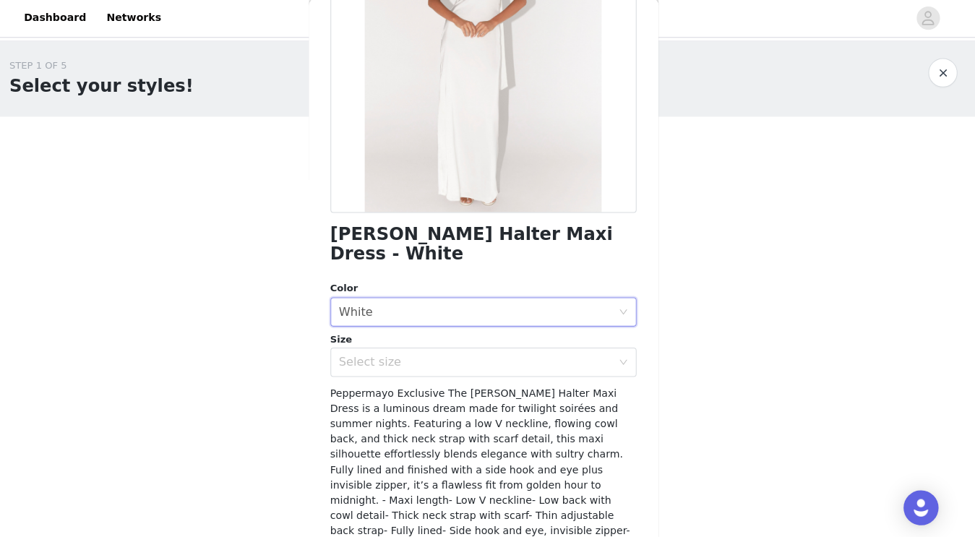
scroll to position [194, 0]
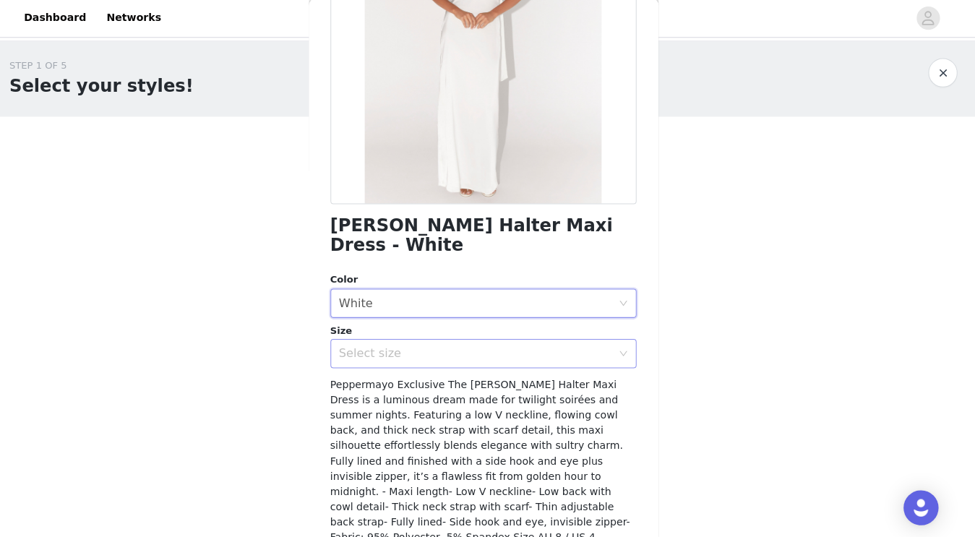
click at [459, 345] on div "Select size" at bounding box center [480, 352] width 270 height 14
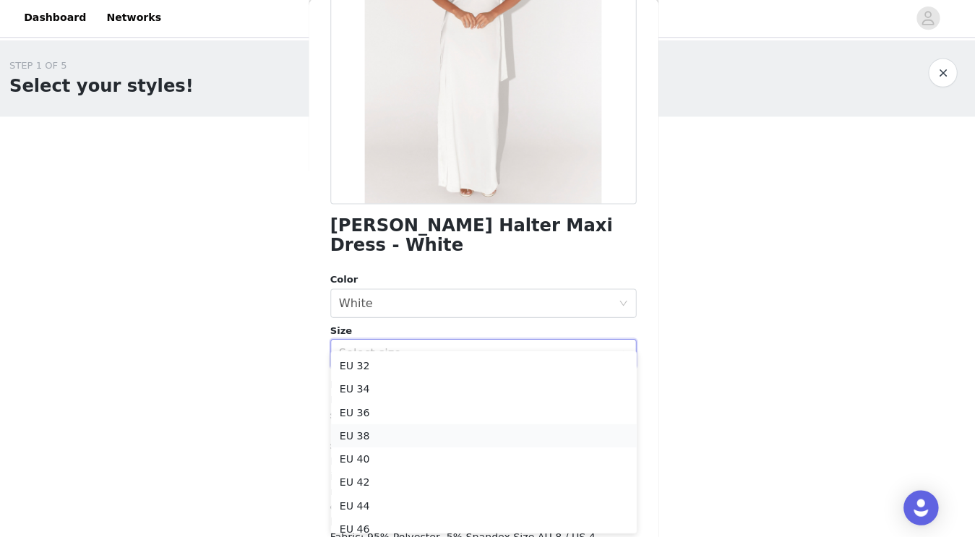
click at [373, 432] on li "EU 38" at bounding box center [487, 433] width 303 height 23
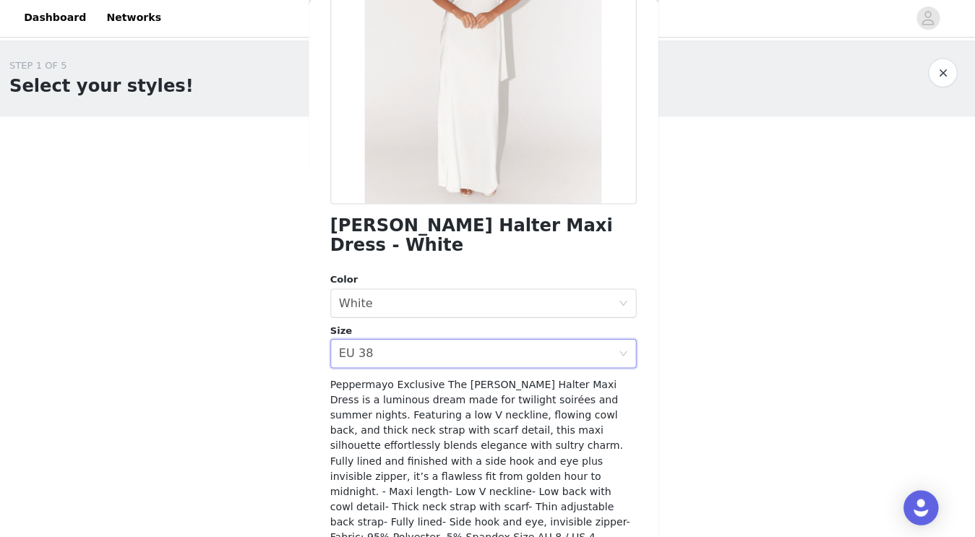
scroll to position [270, 0]
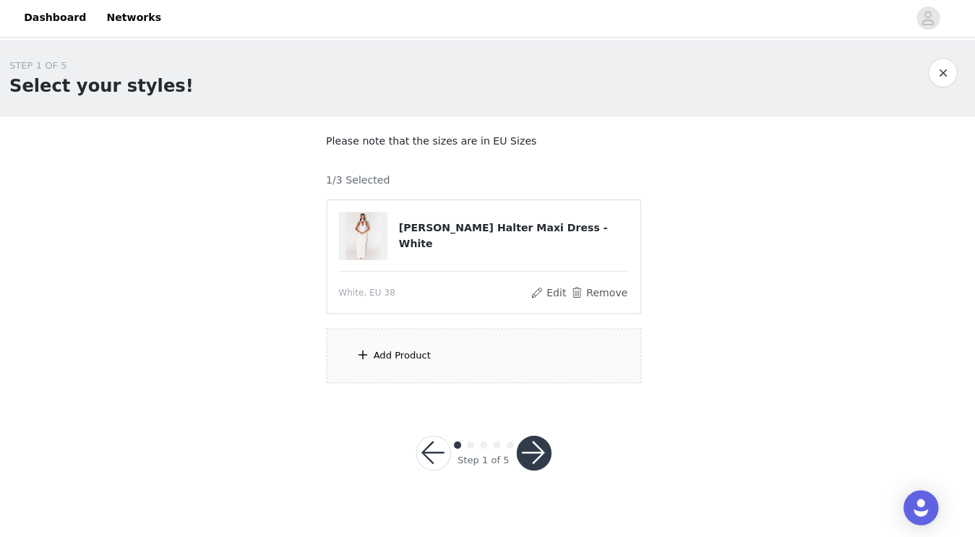
click at [440, 347] on div "Add Product" at bounding box center [488, 354] width 312 height 54
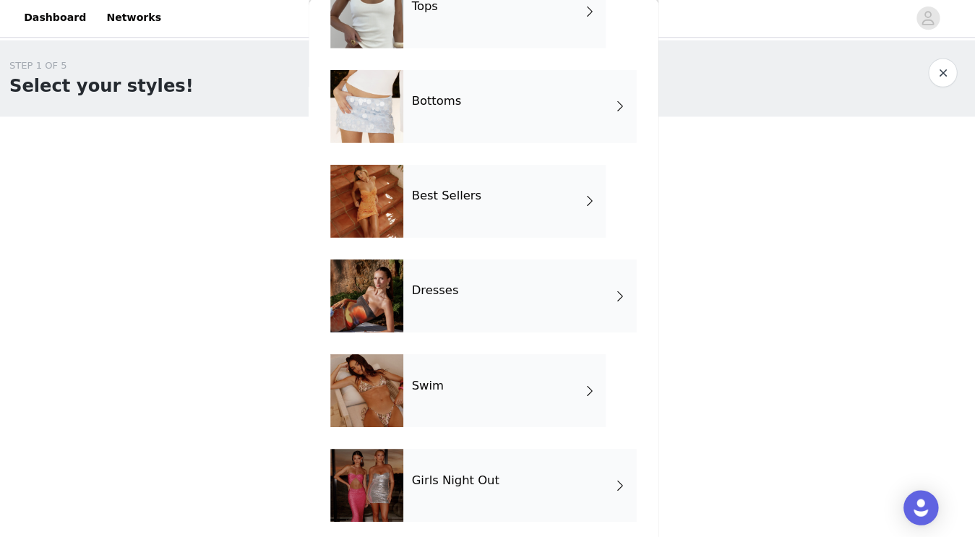
scroll to position [97, 0]
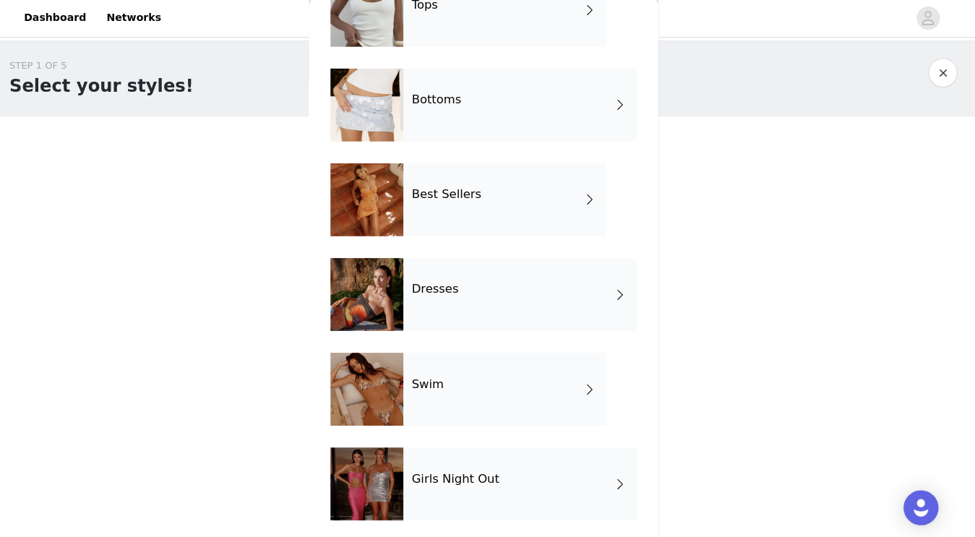
click at [489, 297] on div "Dresses" at bounding box center [523, 293] width 231 height 72
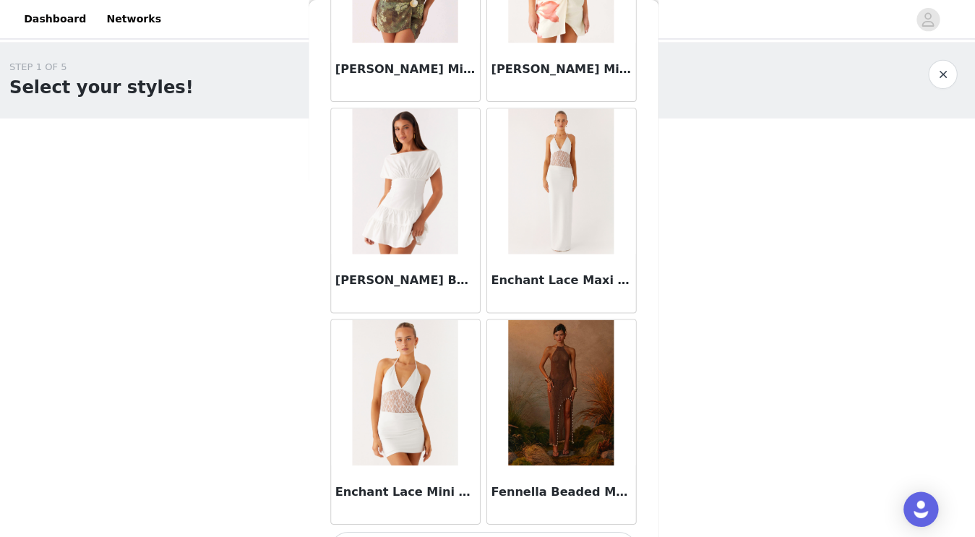
scroll to position [1674, 0]
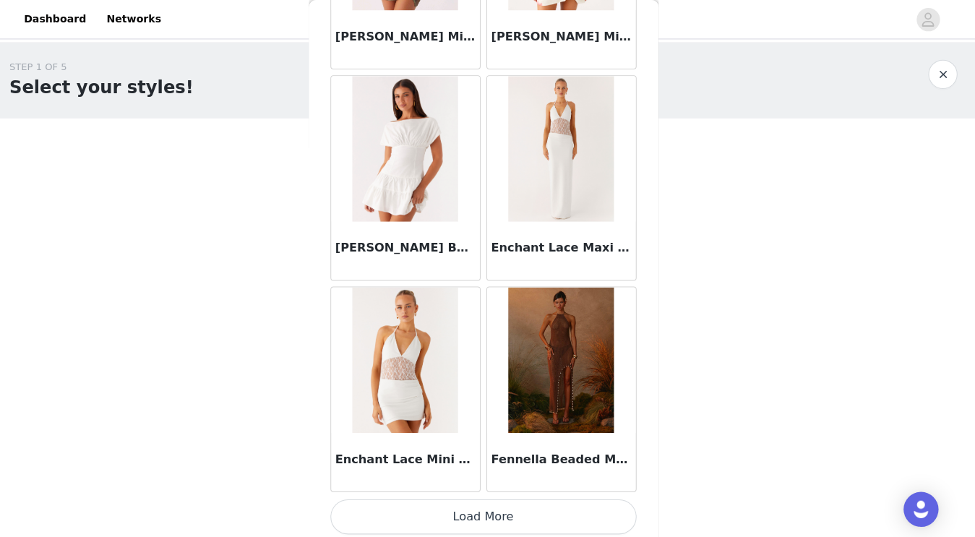
click at [523, 506] on button "Load More" at bounding box center [487, 512] width 303 height 35
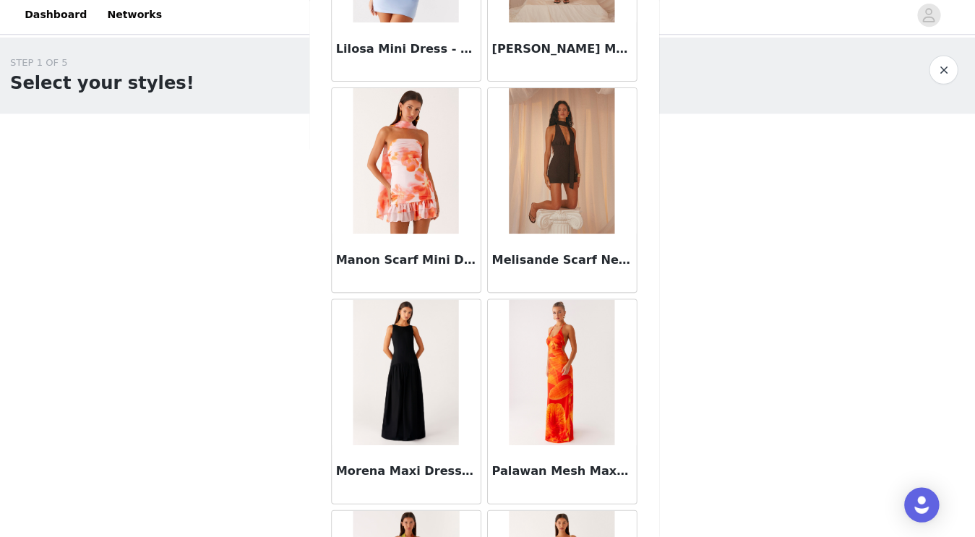
scroll to position [3134, 0]
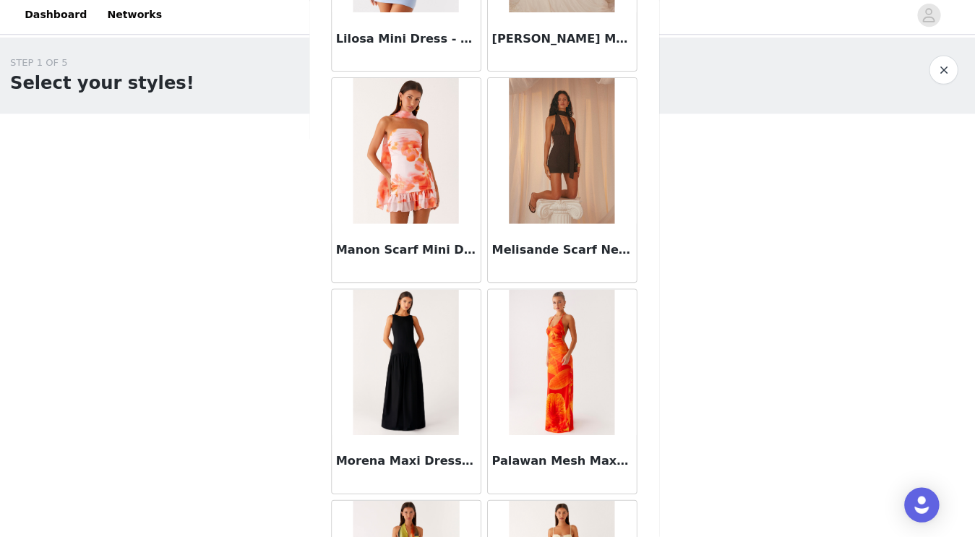
click at [587, 186] on img at bounding box center [564, 154] width 105 height 144
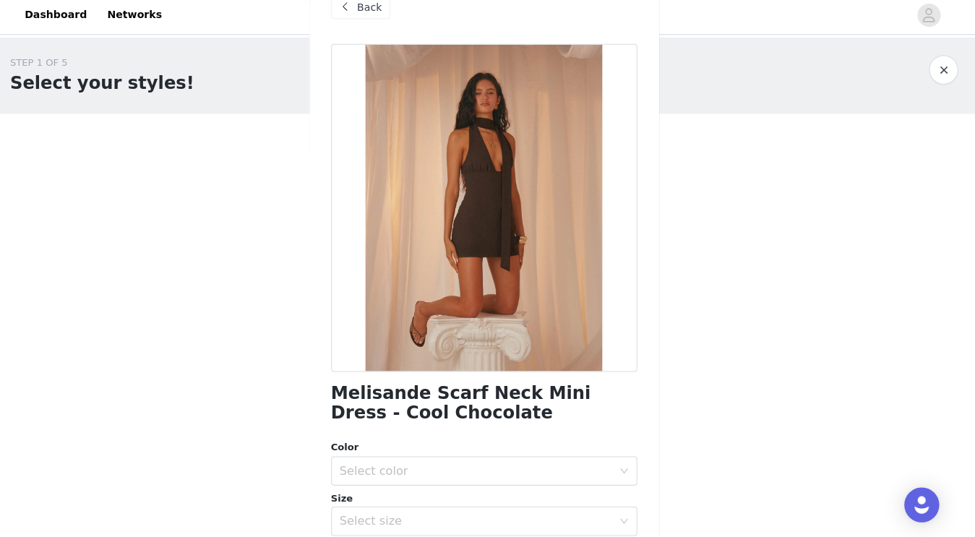
scroll to position [275, 0]
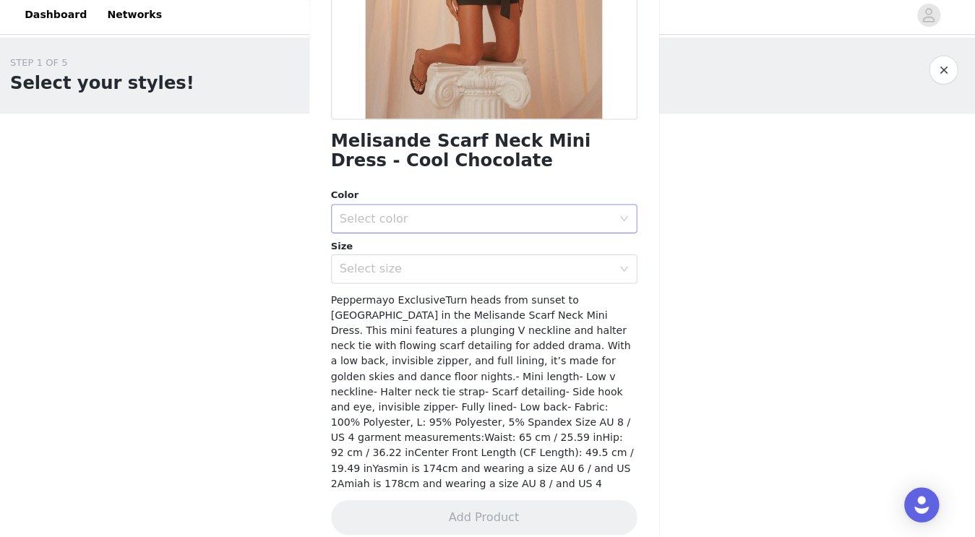
click at [484, 223] on div "Select color" at bounding box center [480, 221] width 270 height 14
click at [441, 249] on li "Cool Chocolate" at bounding box center [487, 252] width 303 height 23
click at [428, 274] on div "Select size" at bounding box center [480, 271] width 270 height 14
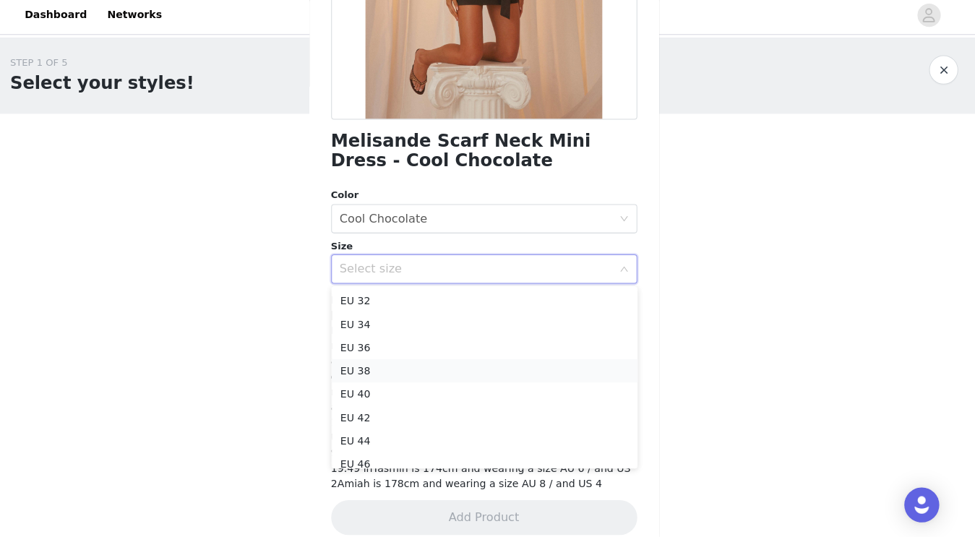
click at [386, 371] on li "EU 38" at bounding box center [487, 371] width 303 height 23
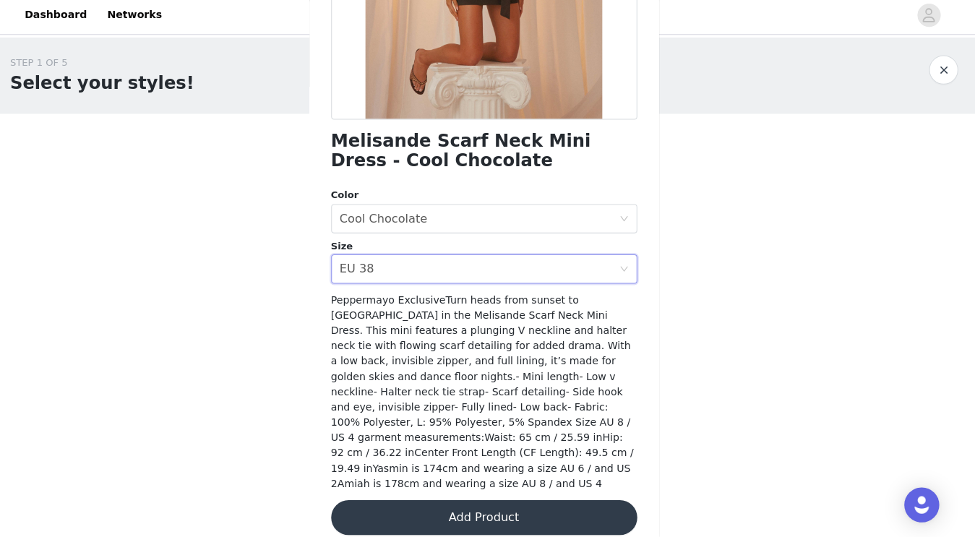
click at [466, 503] on button "Add Product" at bounding box center [487, 517] width 303 height 35
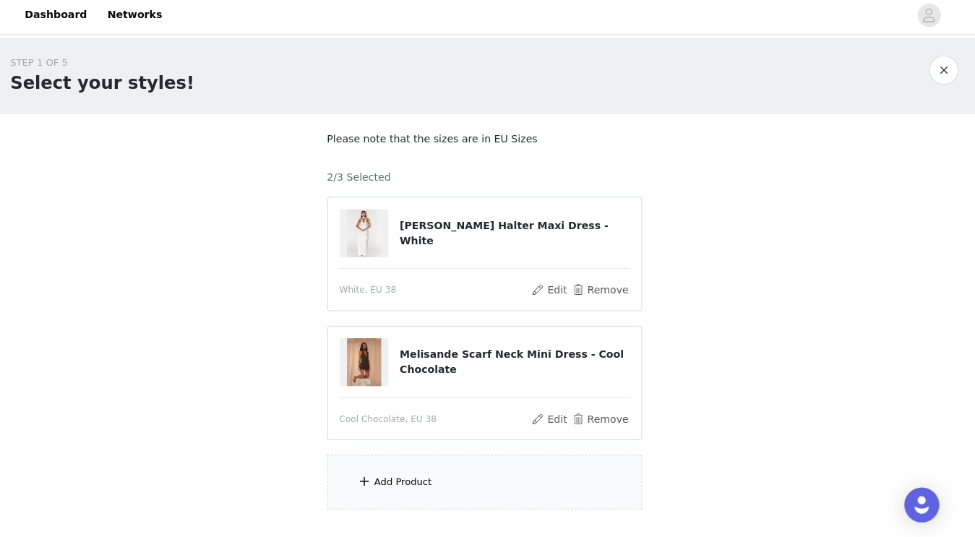
click at [455, 490] on div "Add Product" at bounding box center [488, 482] width 312 height 54
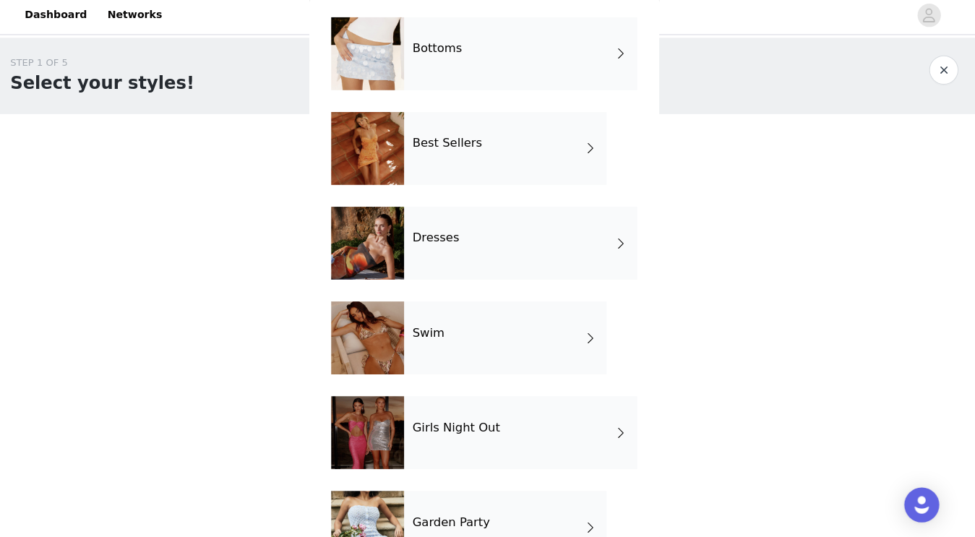
scroll to position [287, 0]
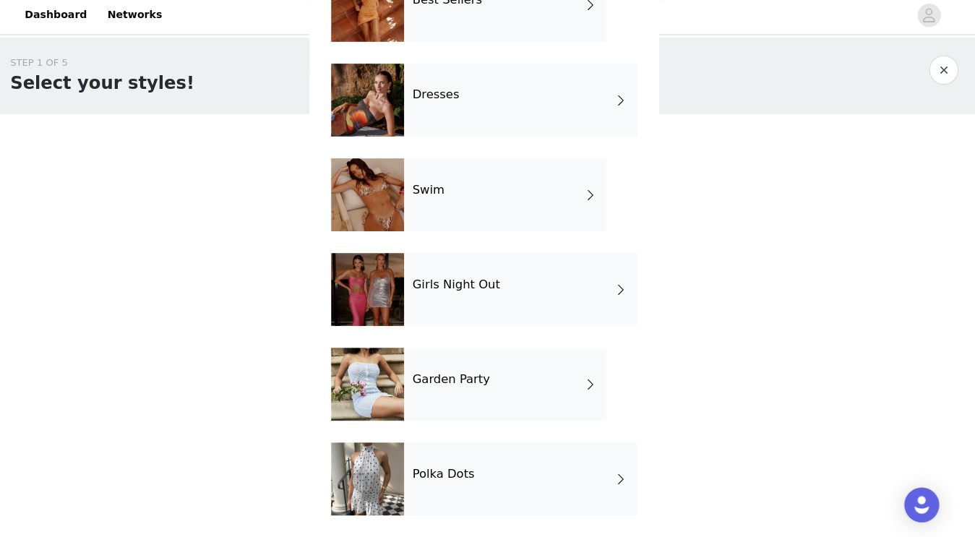
click at [454, 480] on h4 "Polka Dots" at bounding box center [447, 473] width 61 height 13
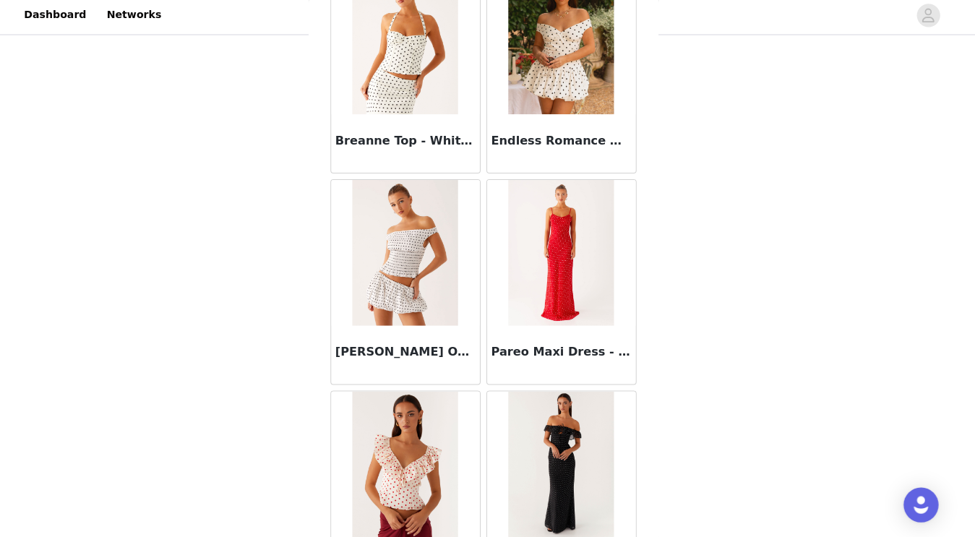
scroll to position [0, 0]
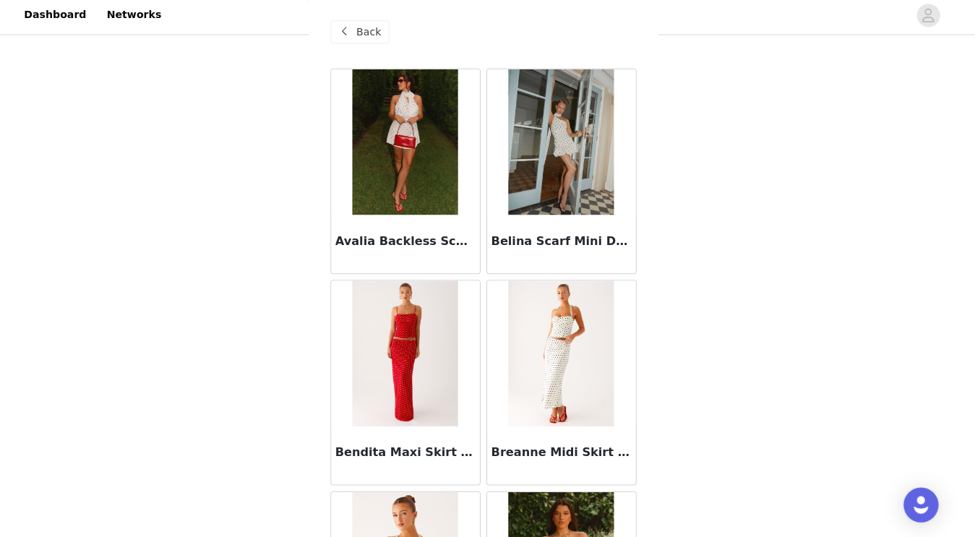
click at [377, 35] on span "Back" at bounding box center [374, 36] width 25 height 15
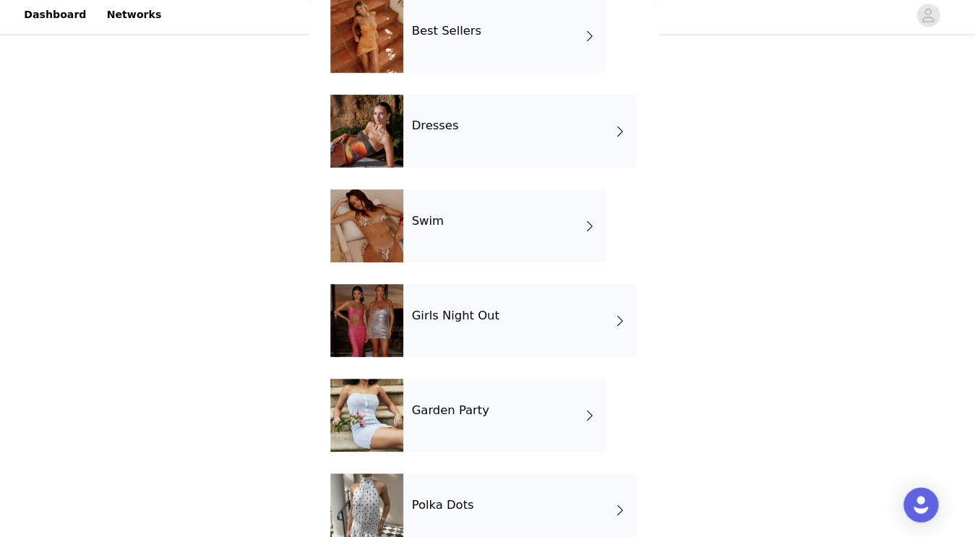
scroll to position [287, 0]
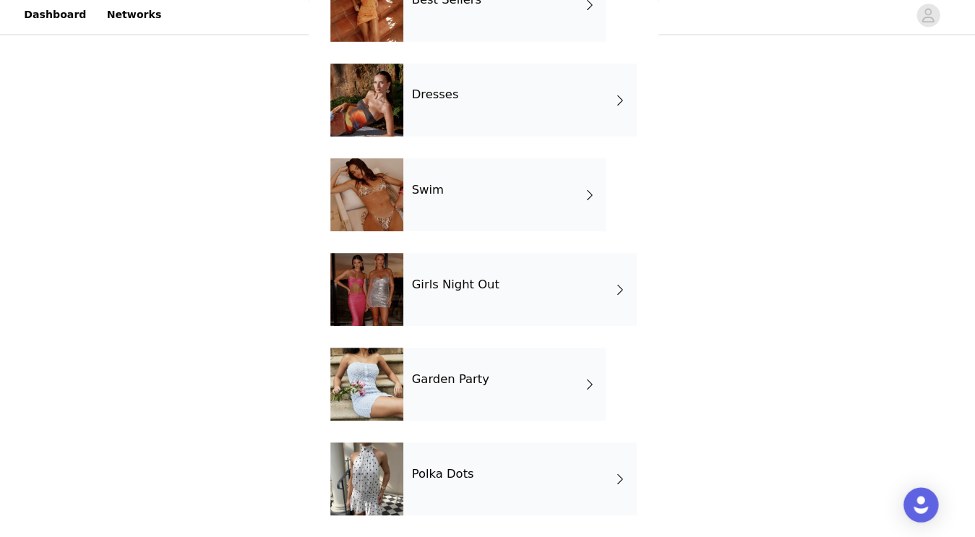
click at [479, 394] on div "Garden Party" at bounding box center [508, 385] width 201 height 72
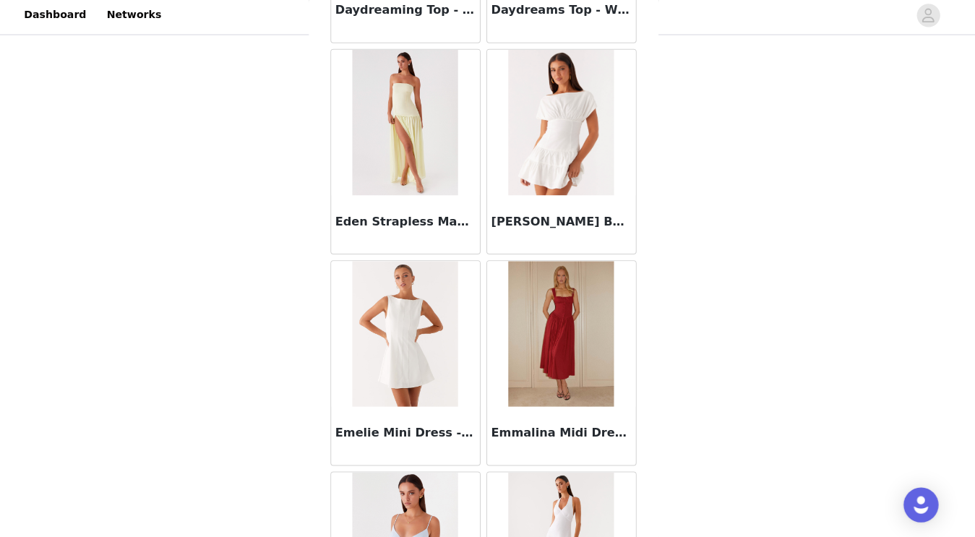
scroll to position [1674, 0]
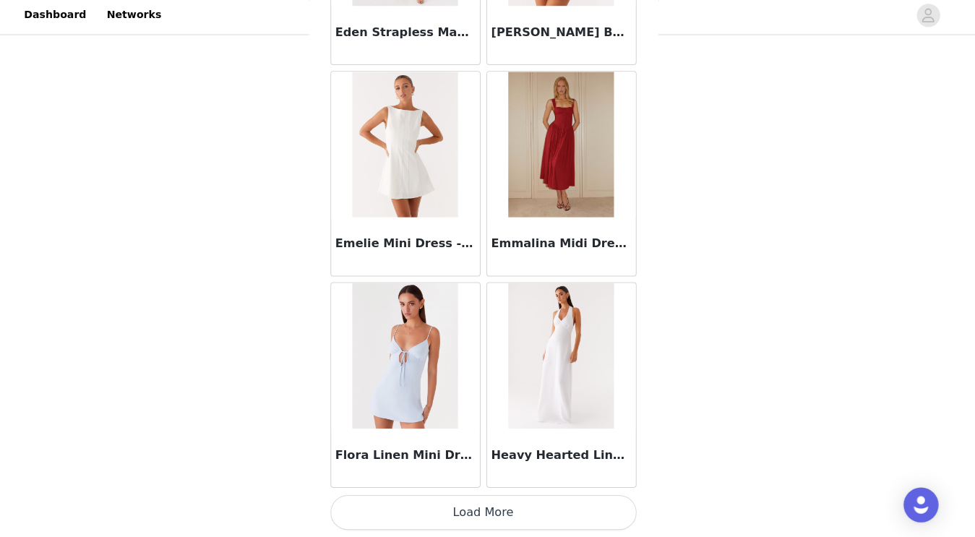
click at [490, 512] on button "Load More" at bounding box center [487, 512] width 303 height 35
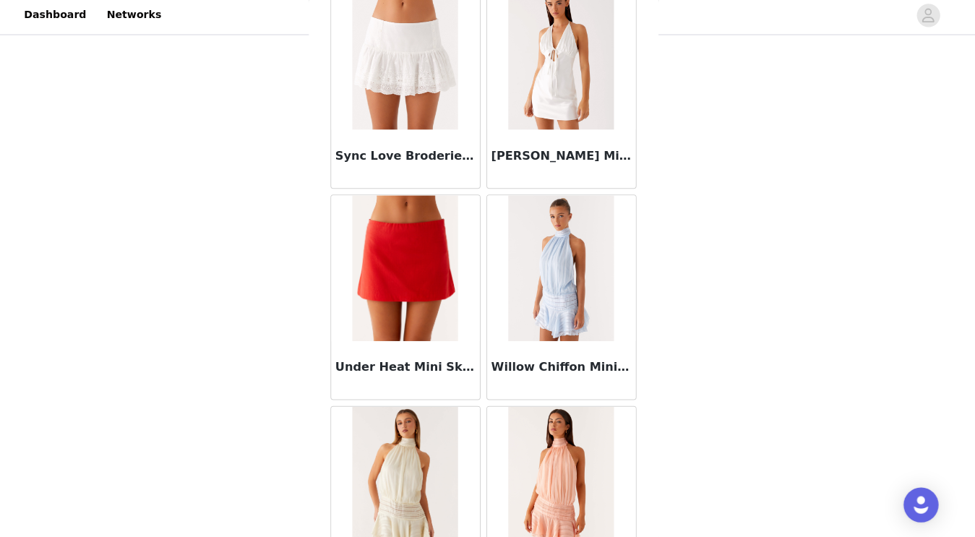
scroll to position [3648, 0]
